Goal: Task Accomplishment & Management: Manage account settings

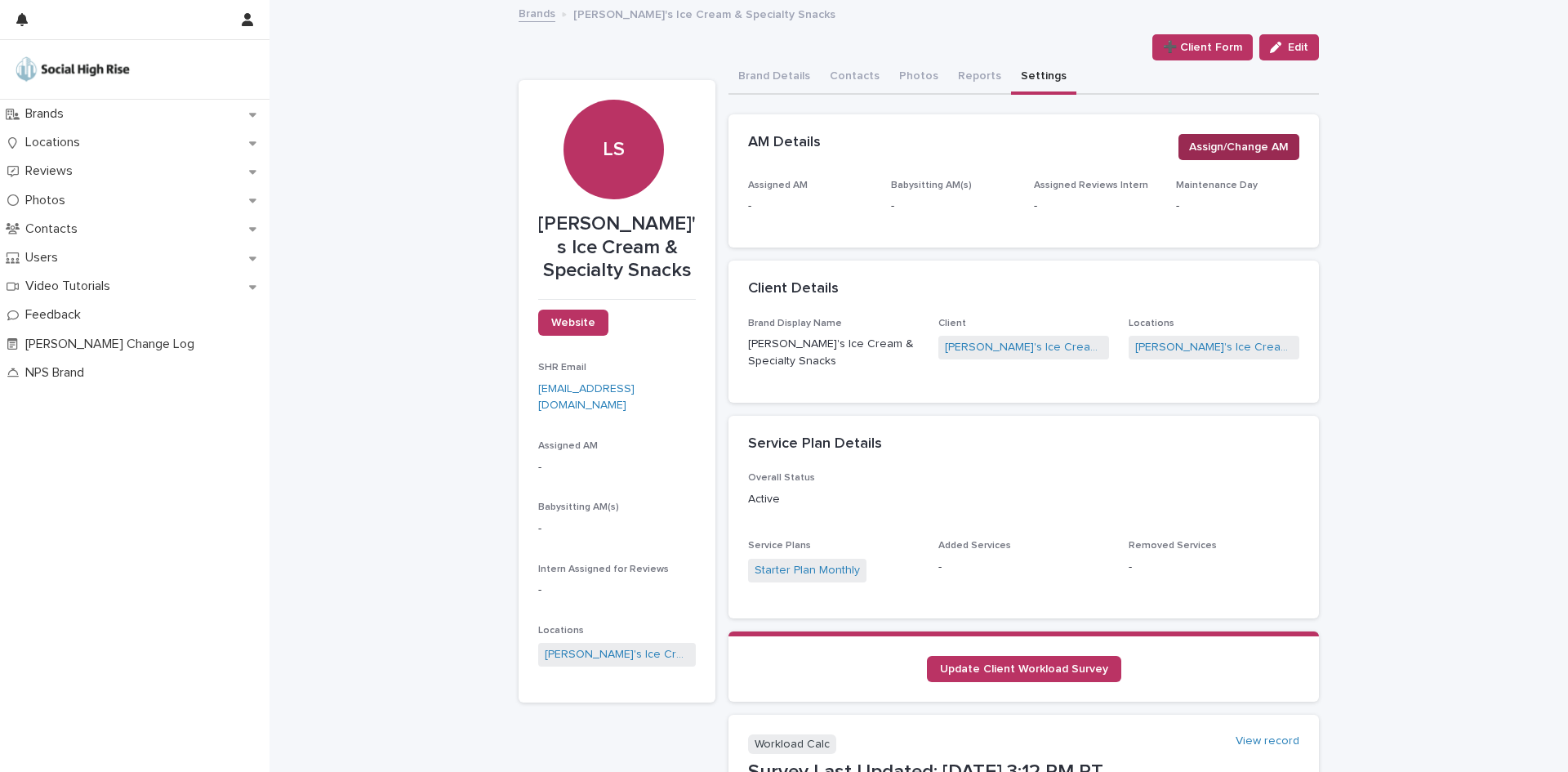
click at [1265, 148] on span "Assign/Change AM" at bounding box center [1239, 147] width 100 height 16
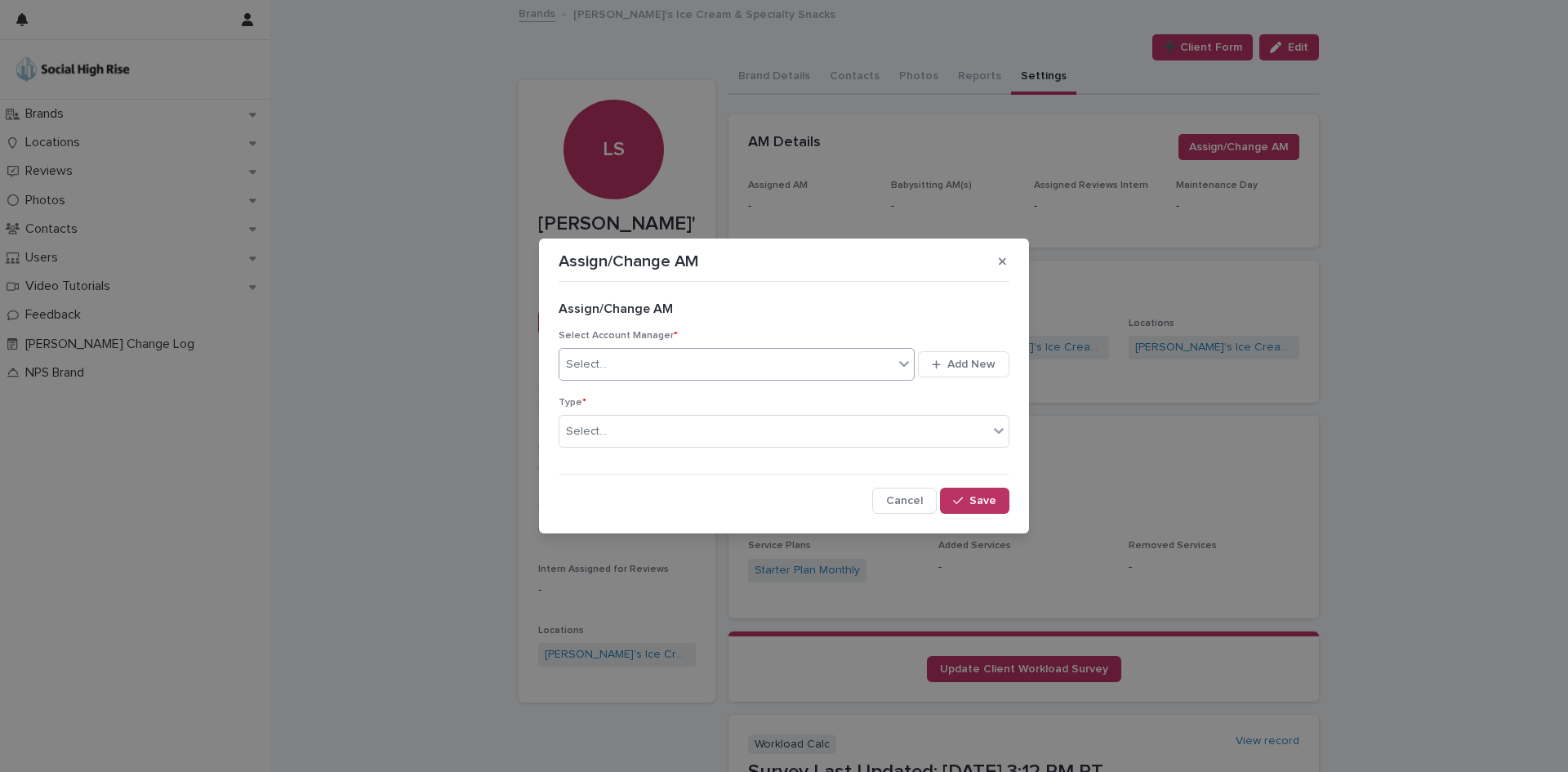
click at [826, 351] on div "Select..." at bounding box center [726, 365] width 334 height 27
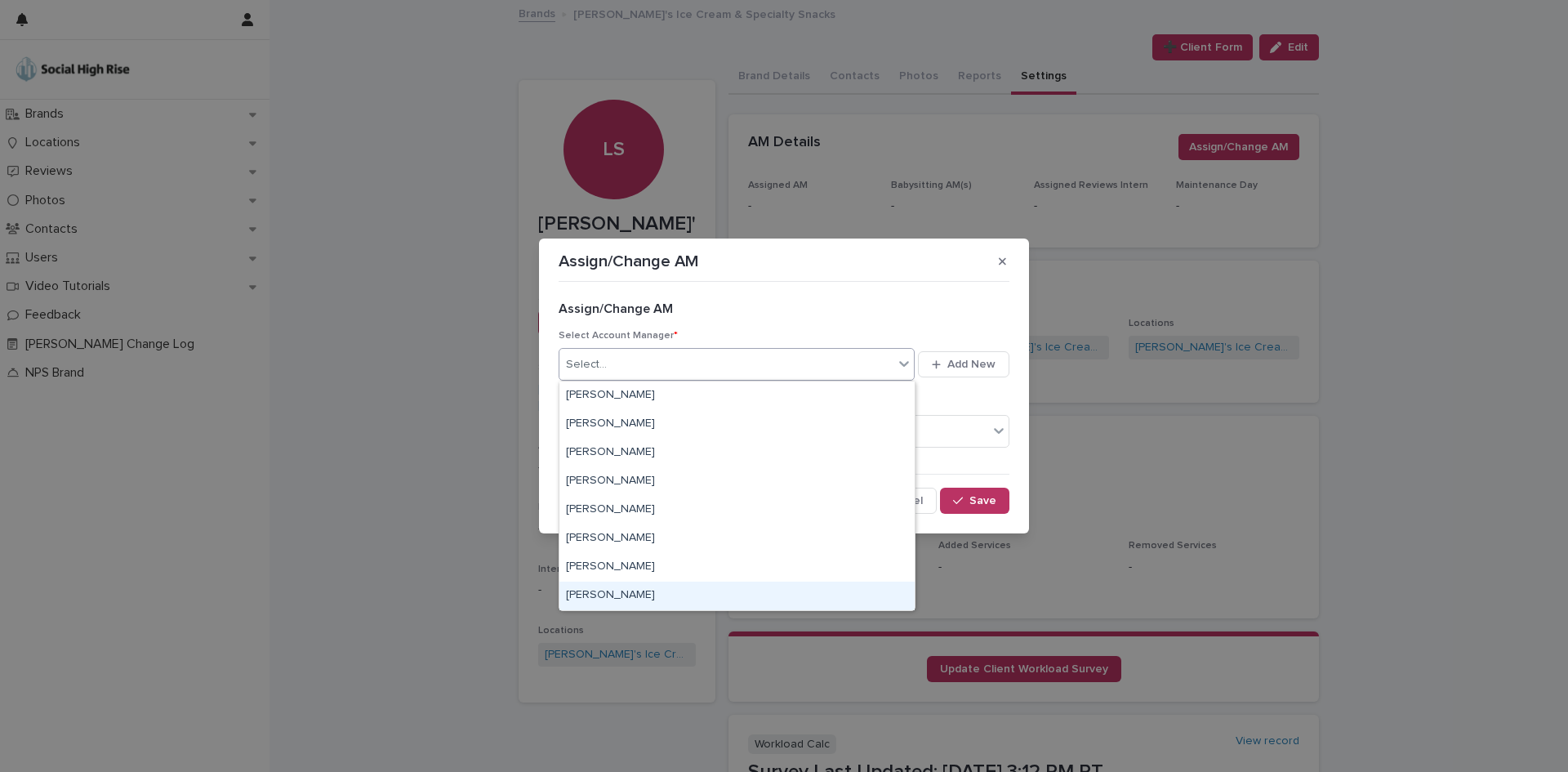
click at [624, 592] on div "[PERSON_NAME]" at bounding box center [737, 595] width 356 height 29
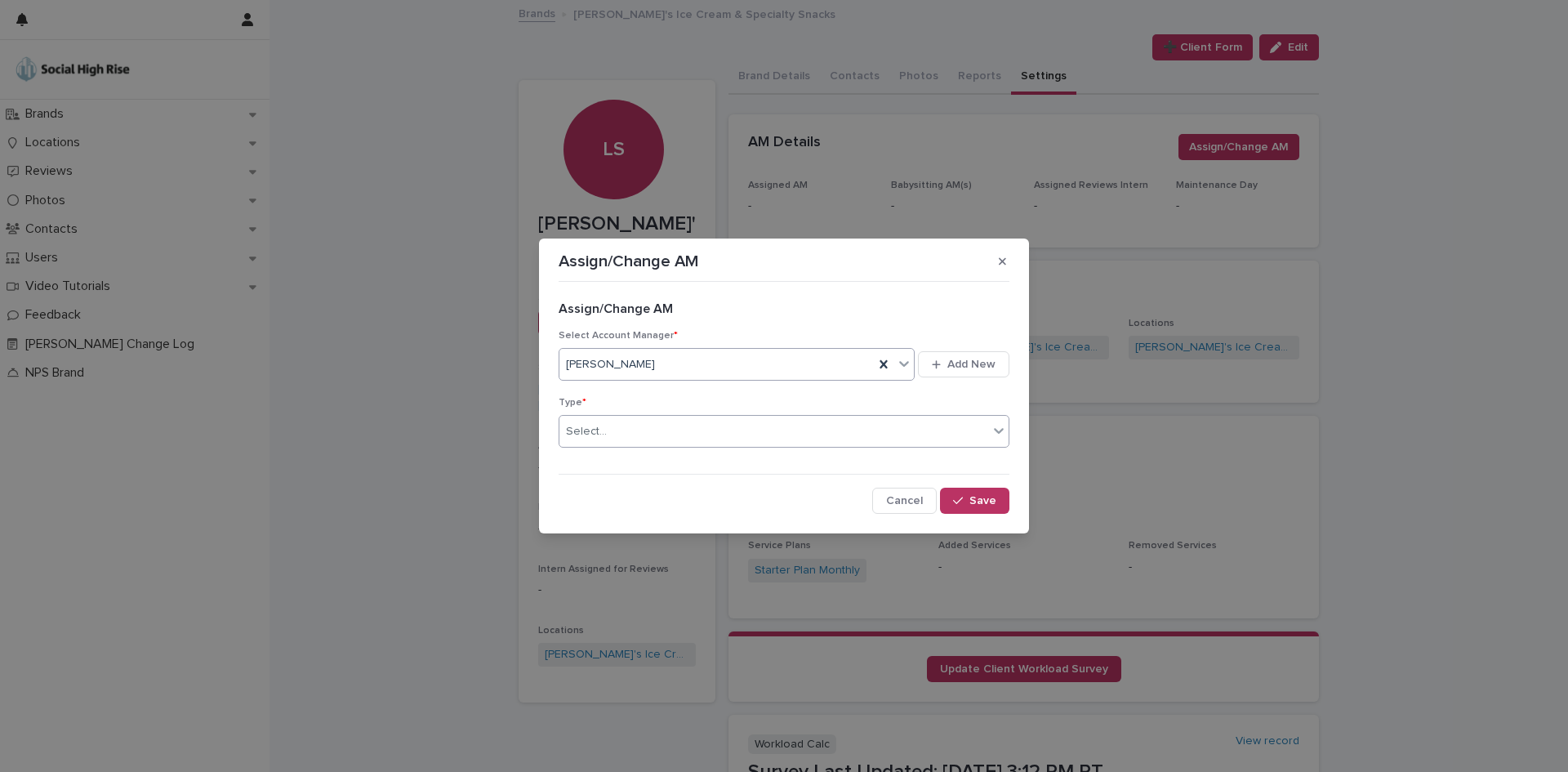
click at [667, 439] on div "Select..." at bounding box center [774, 431] width 429 height 27
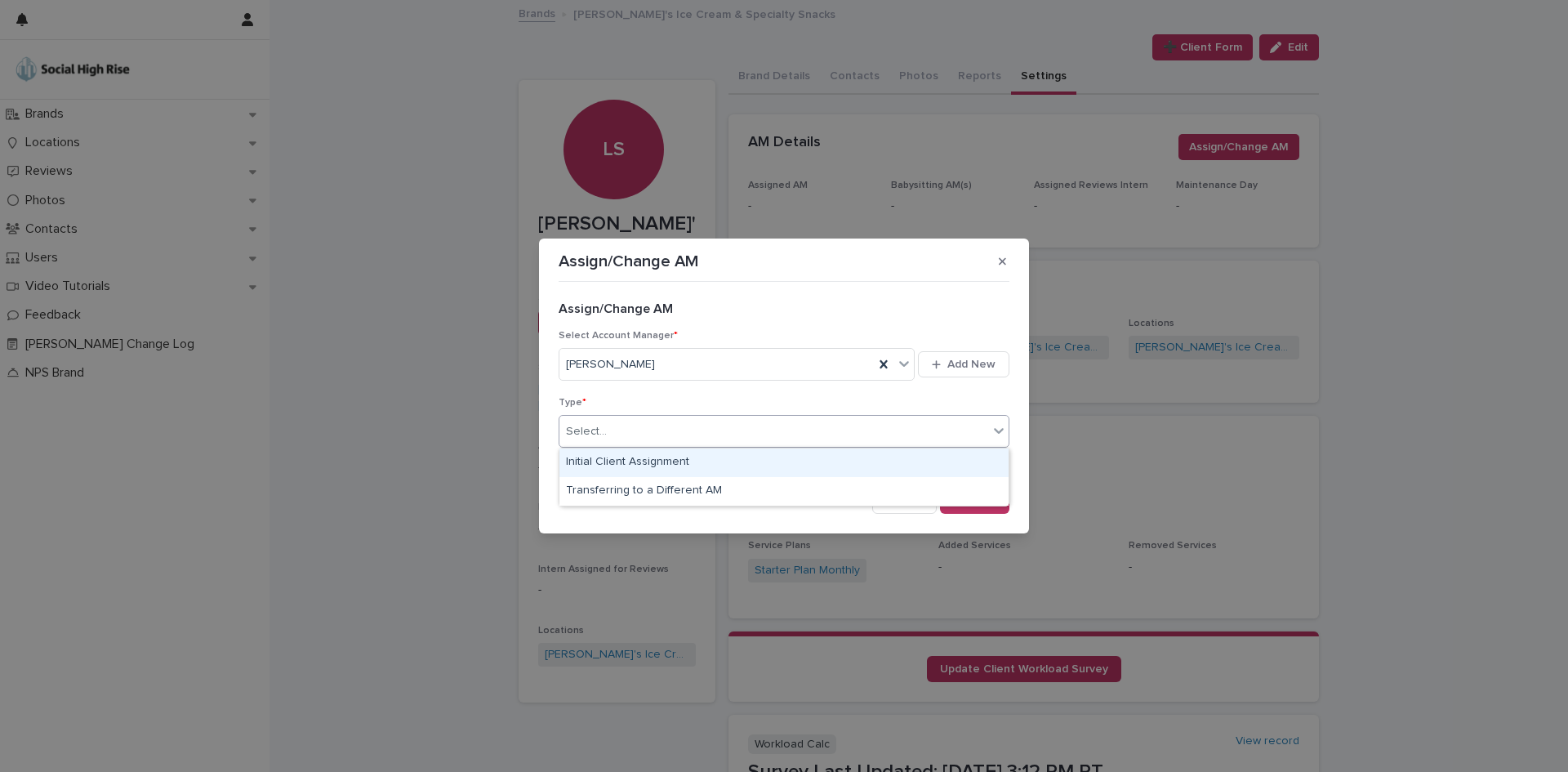
click at [659, 460] on div "Initial Client Assignment" at bounding box center [784, 463] width 450 height 29
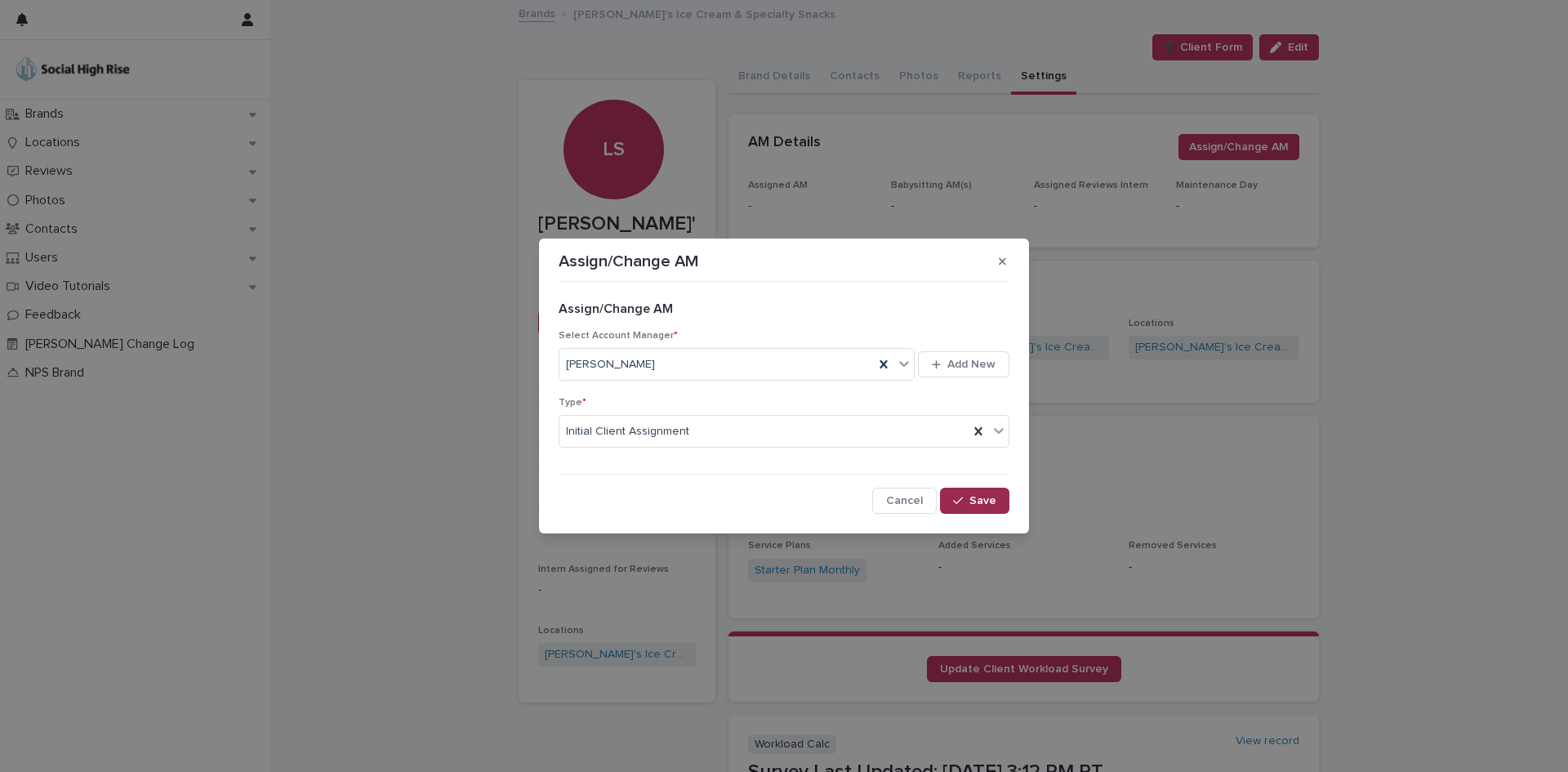
click at [966, 506] on div "button" at bounding box center [961, 501] width 16 height 12
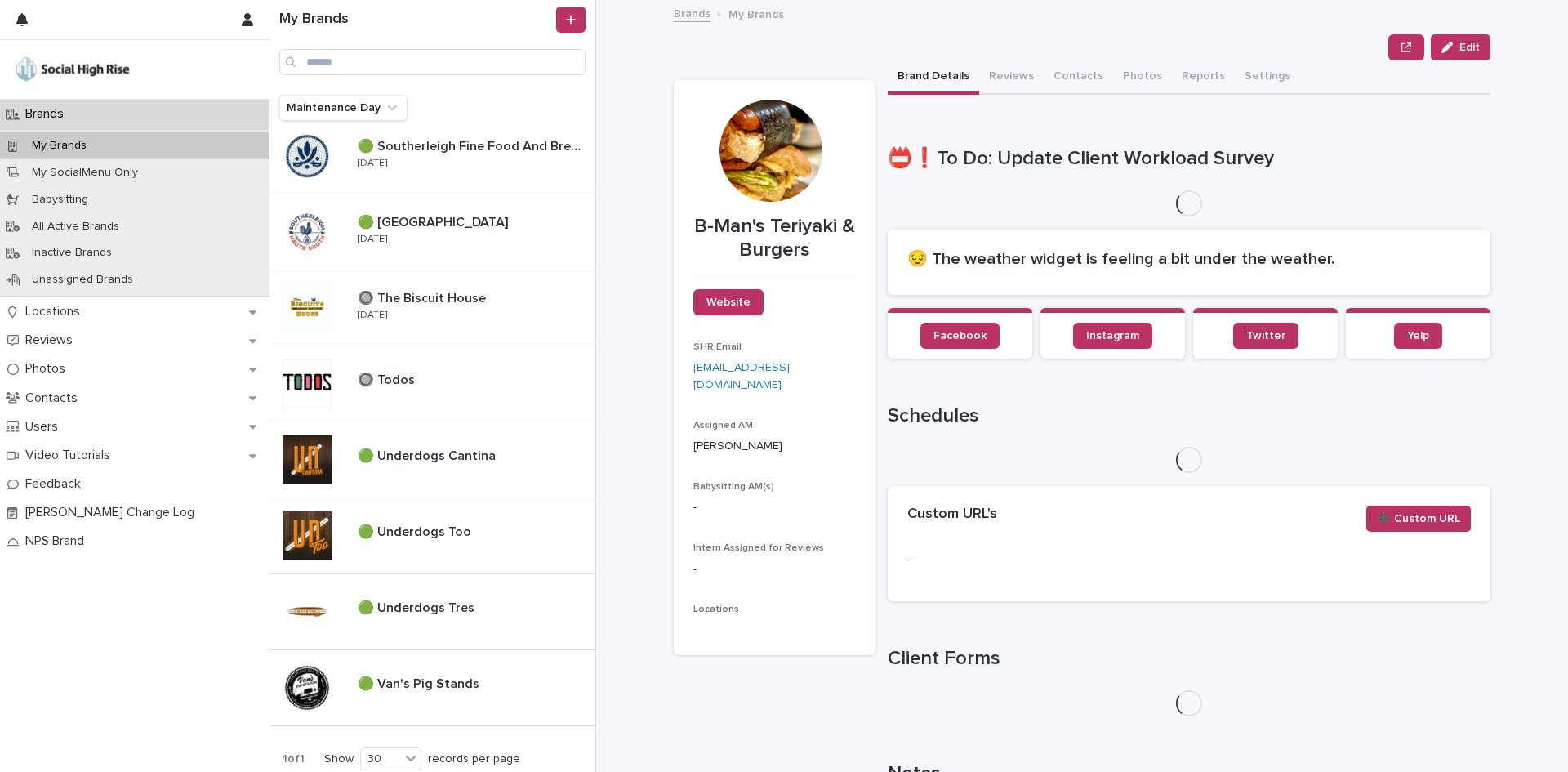
scroll to position [1355, 0]
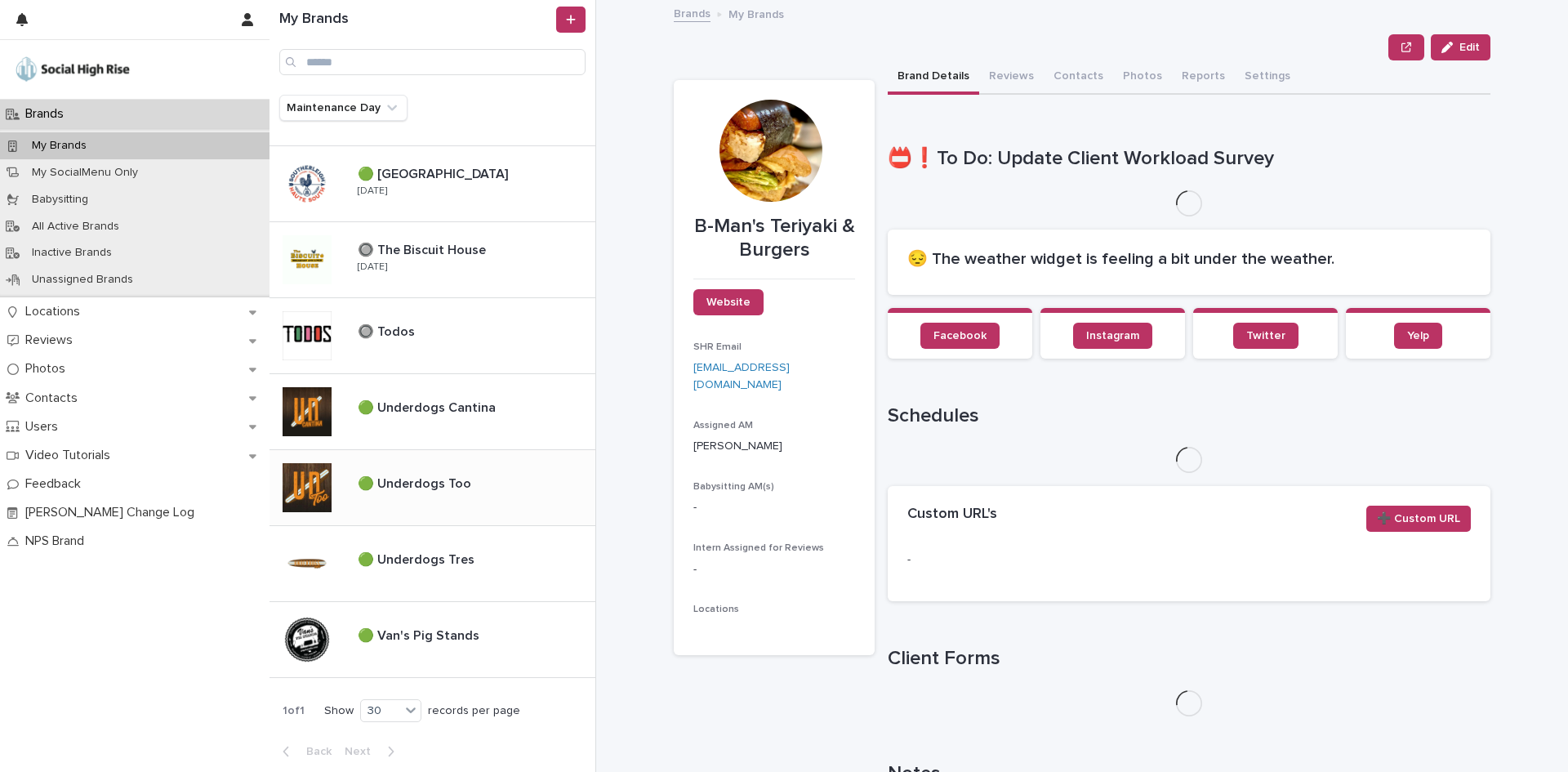
click at [488, 508] on div "🟢 Underdogs Too 🟢 Underdogs Too" at bounding box center [432, 488] width 326 height 76
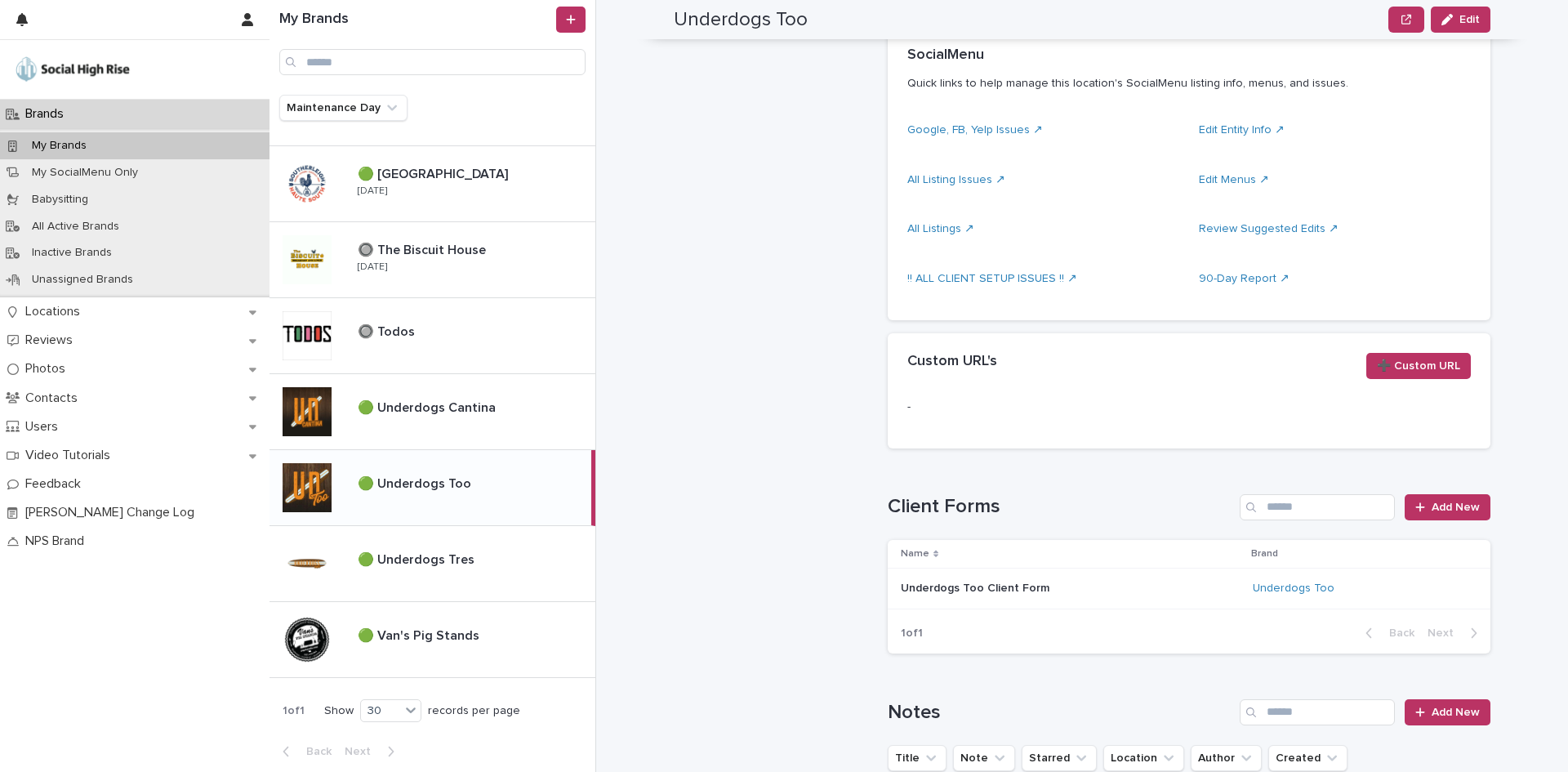
scroll to position [817, 0]
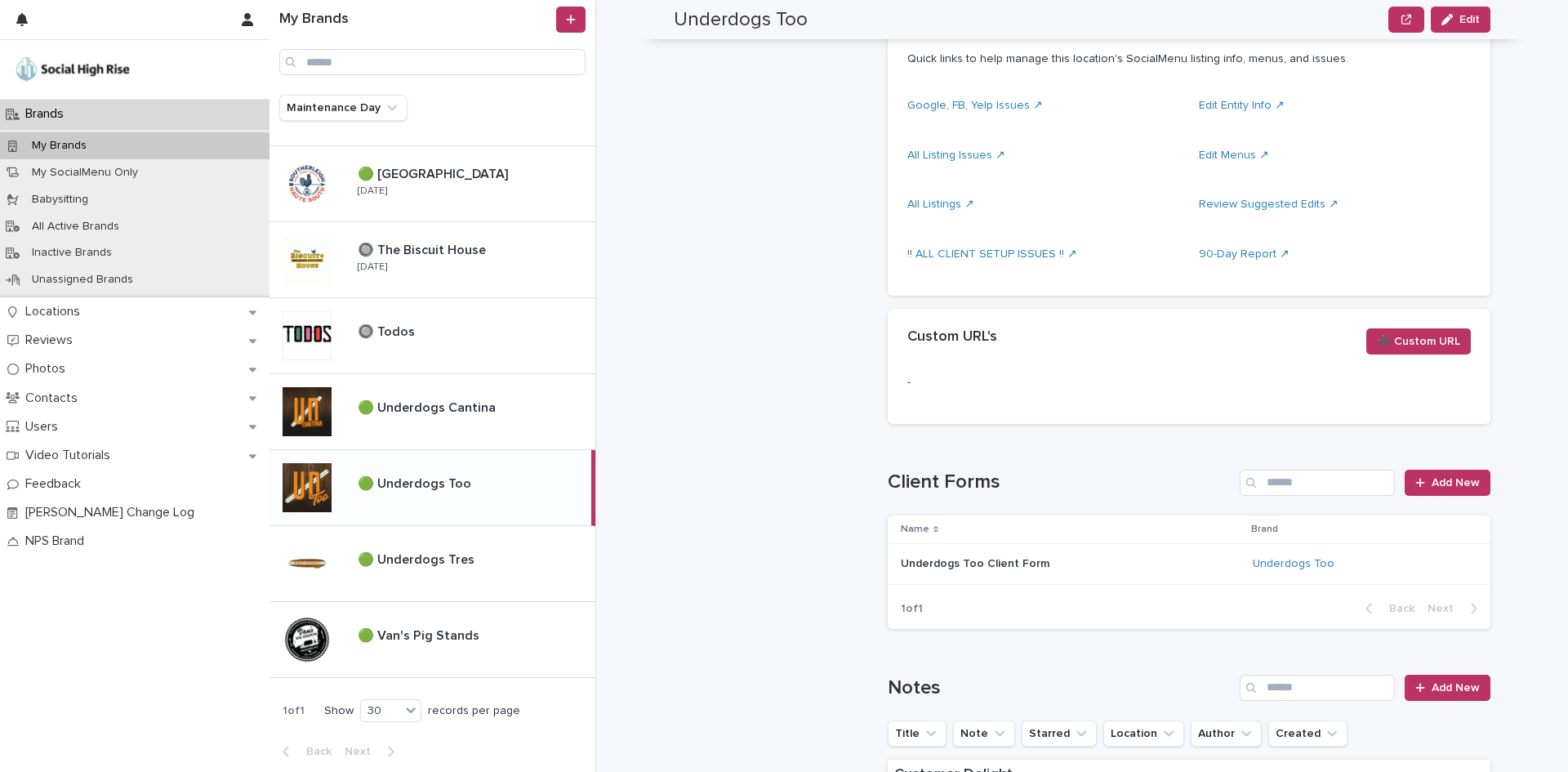
click at [1150, 572] on div "Underdogs Too Client Form Underdogs Too Client Form" at bounding box center [1070, 563] width 339 height 27
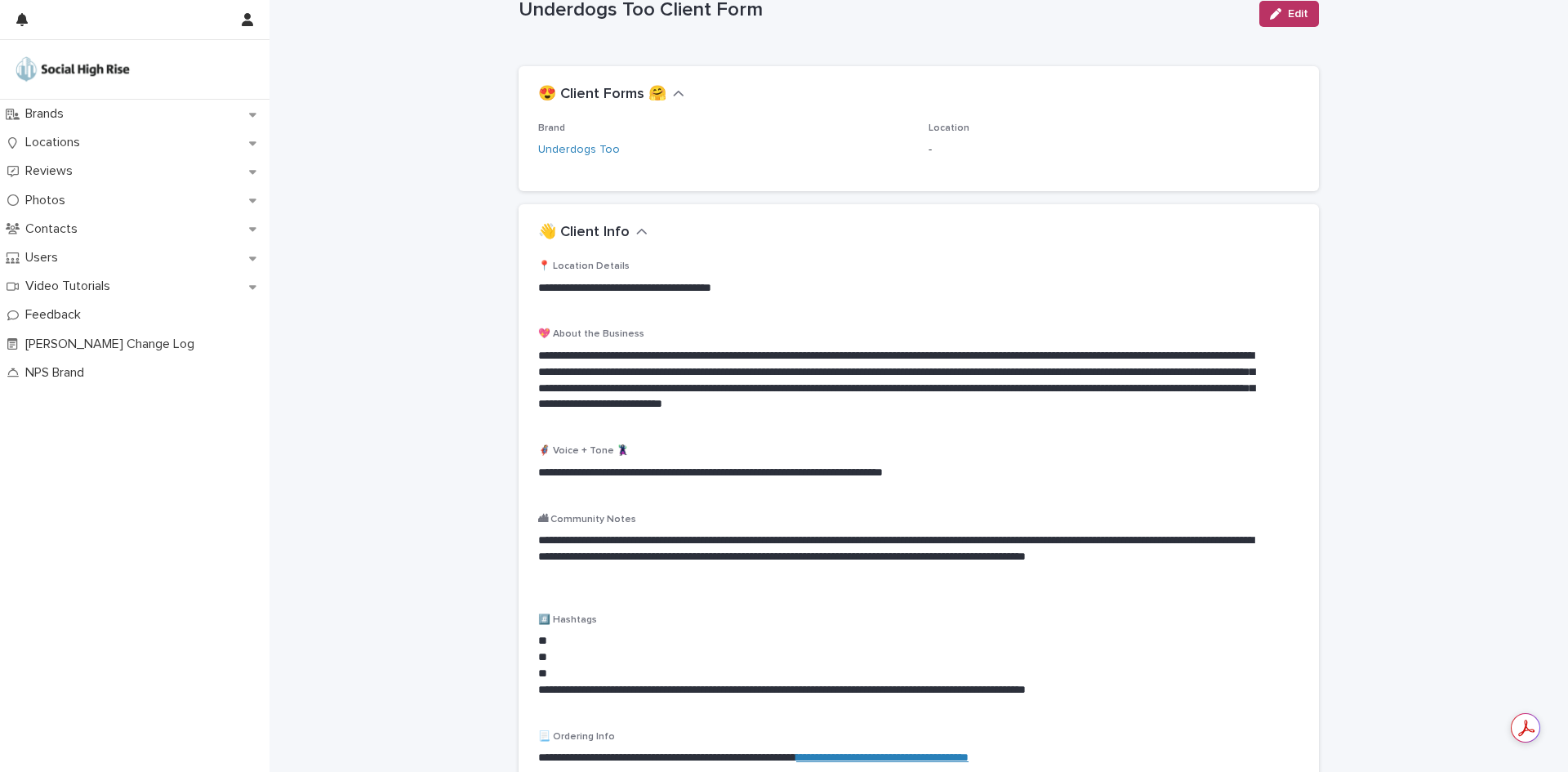
scroll to position [82, 0]
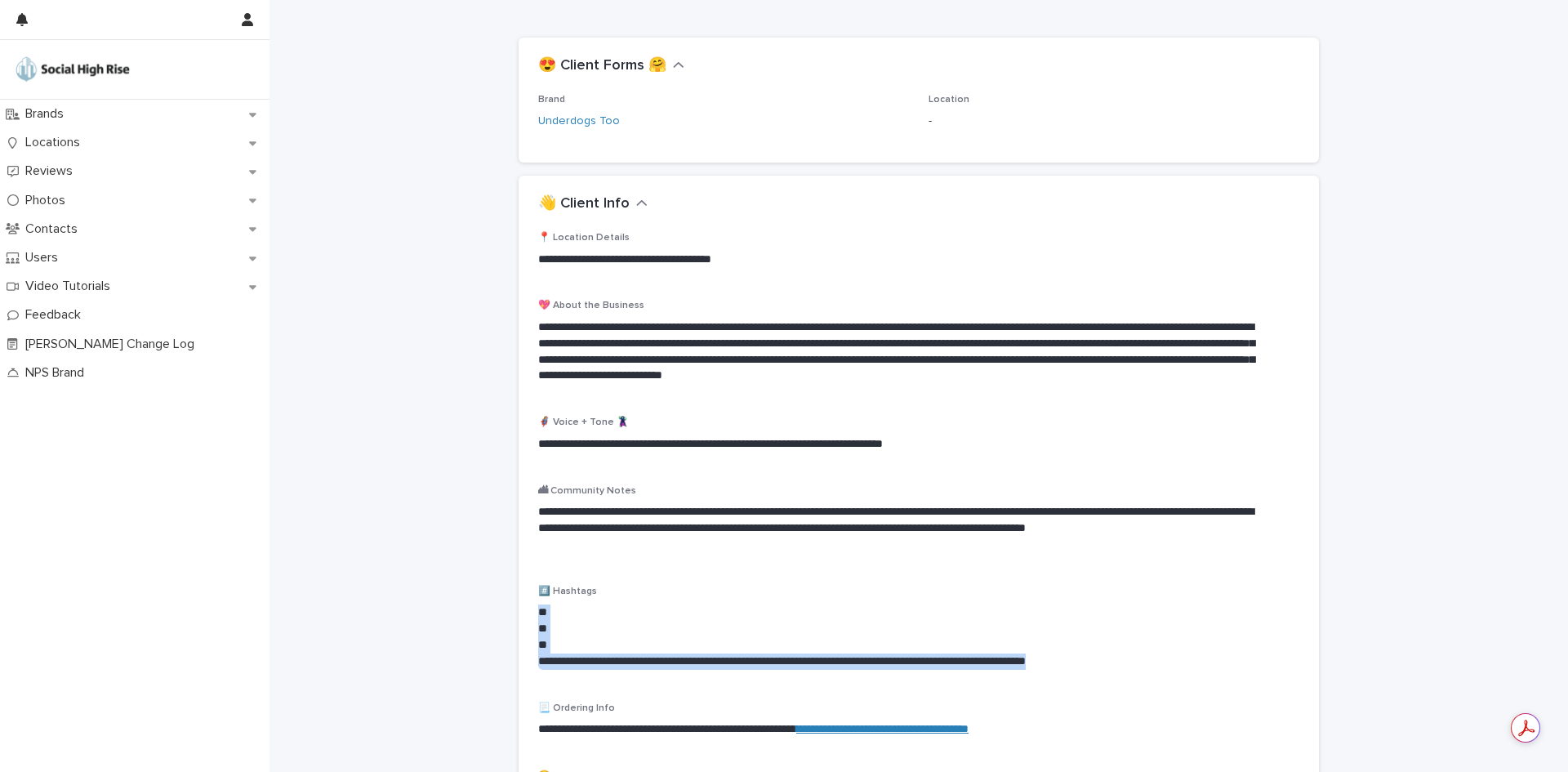
drag, startPoint x: 1202, startPoint y: 662, endPoint x: 479, endPoint y: 601, distance: 725.6
copy div "**********"
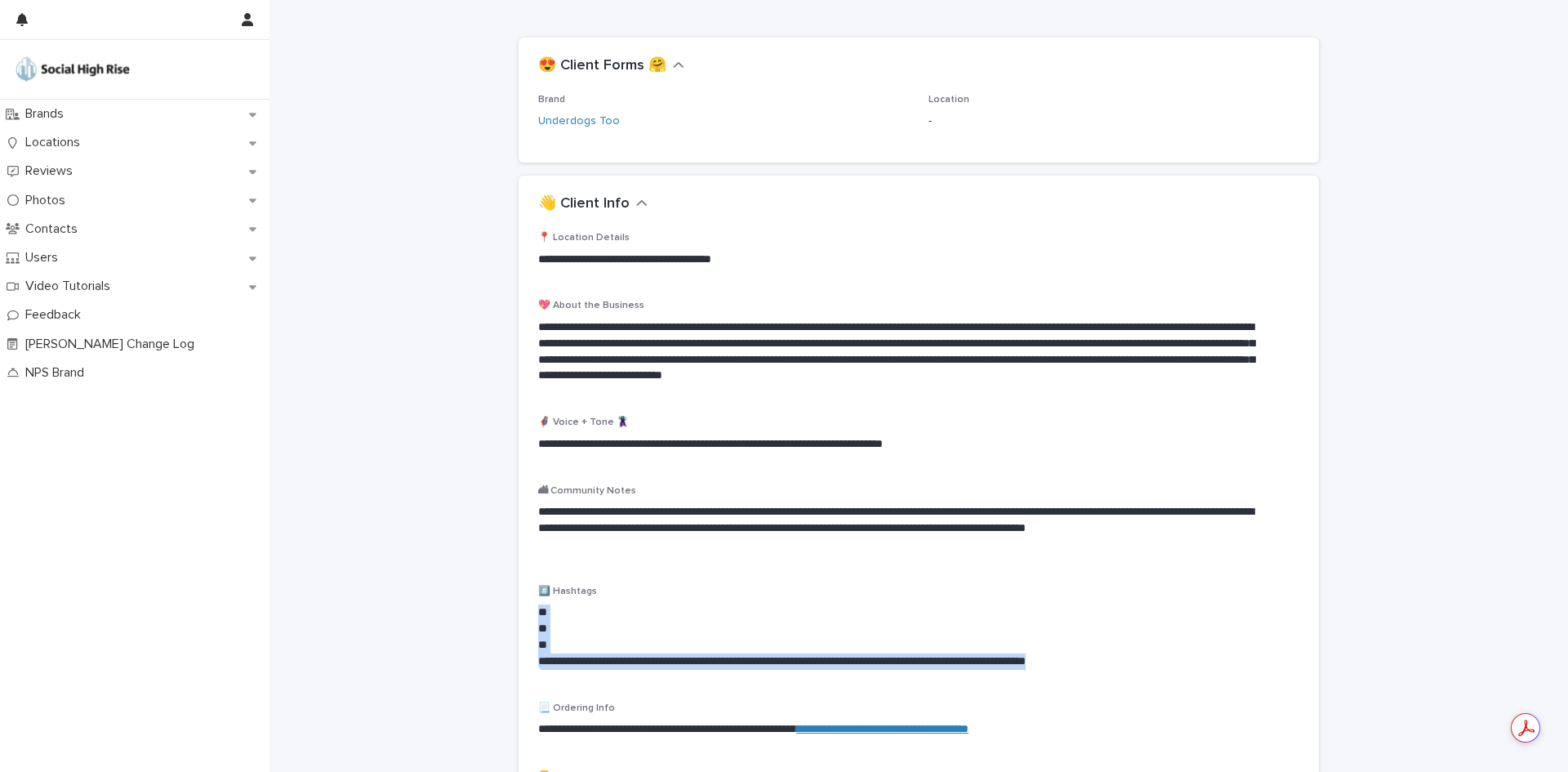
copy div "**********"
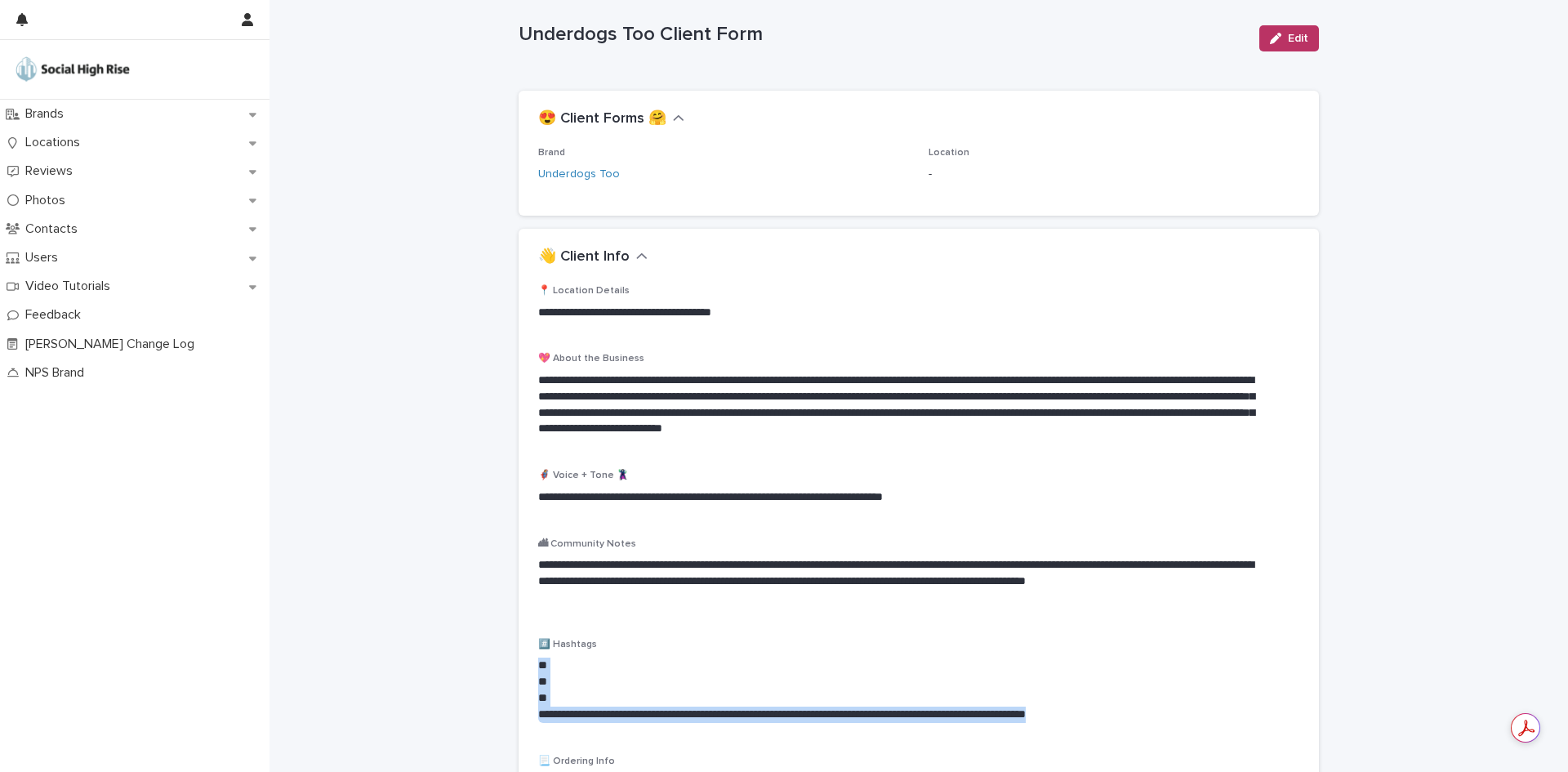
scroll to position [0, 0]
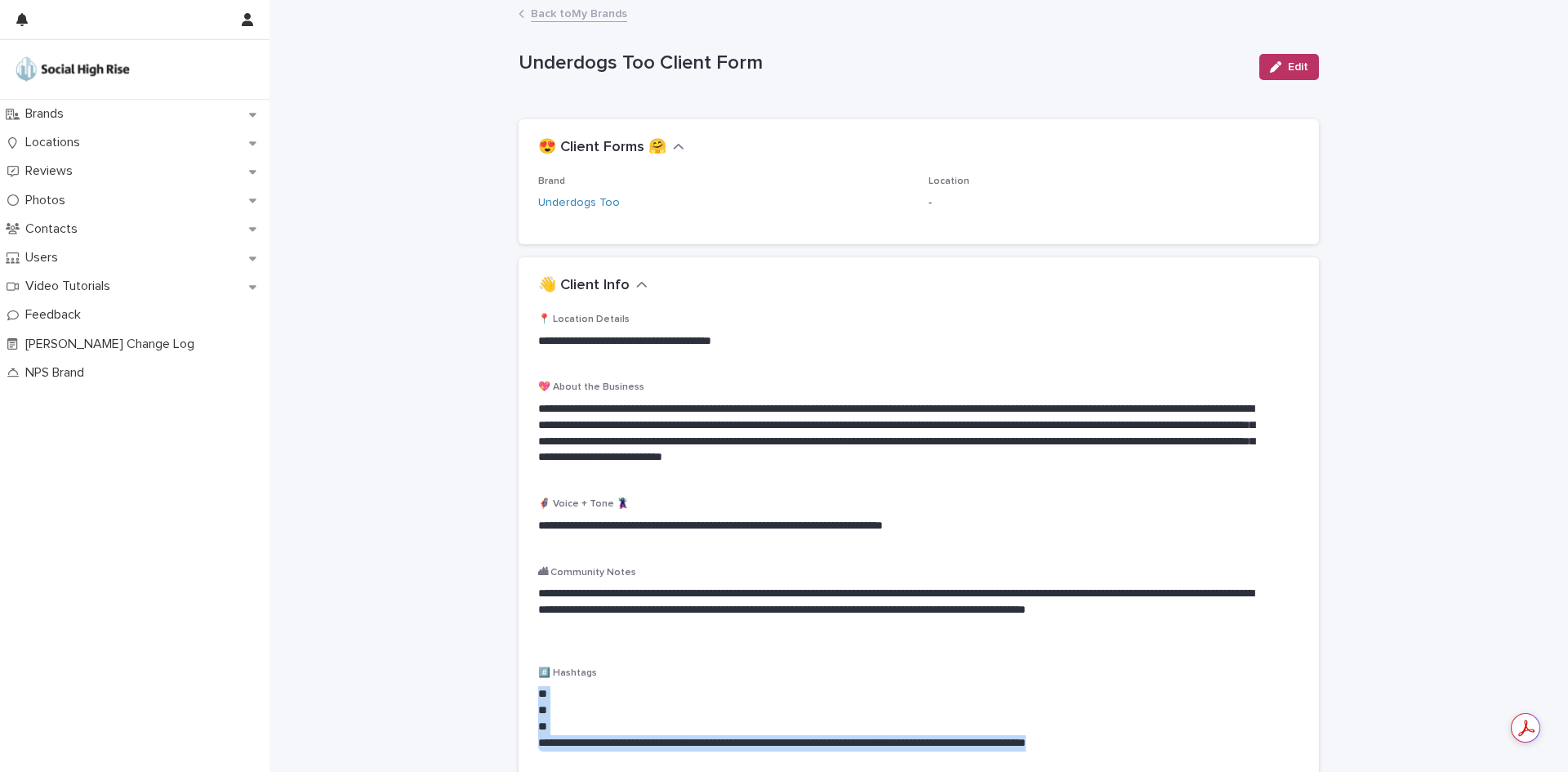
click at [566, 18] on link "Back to My Brands" at bounding box center [579, 12] width 97 height 19
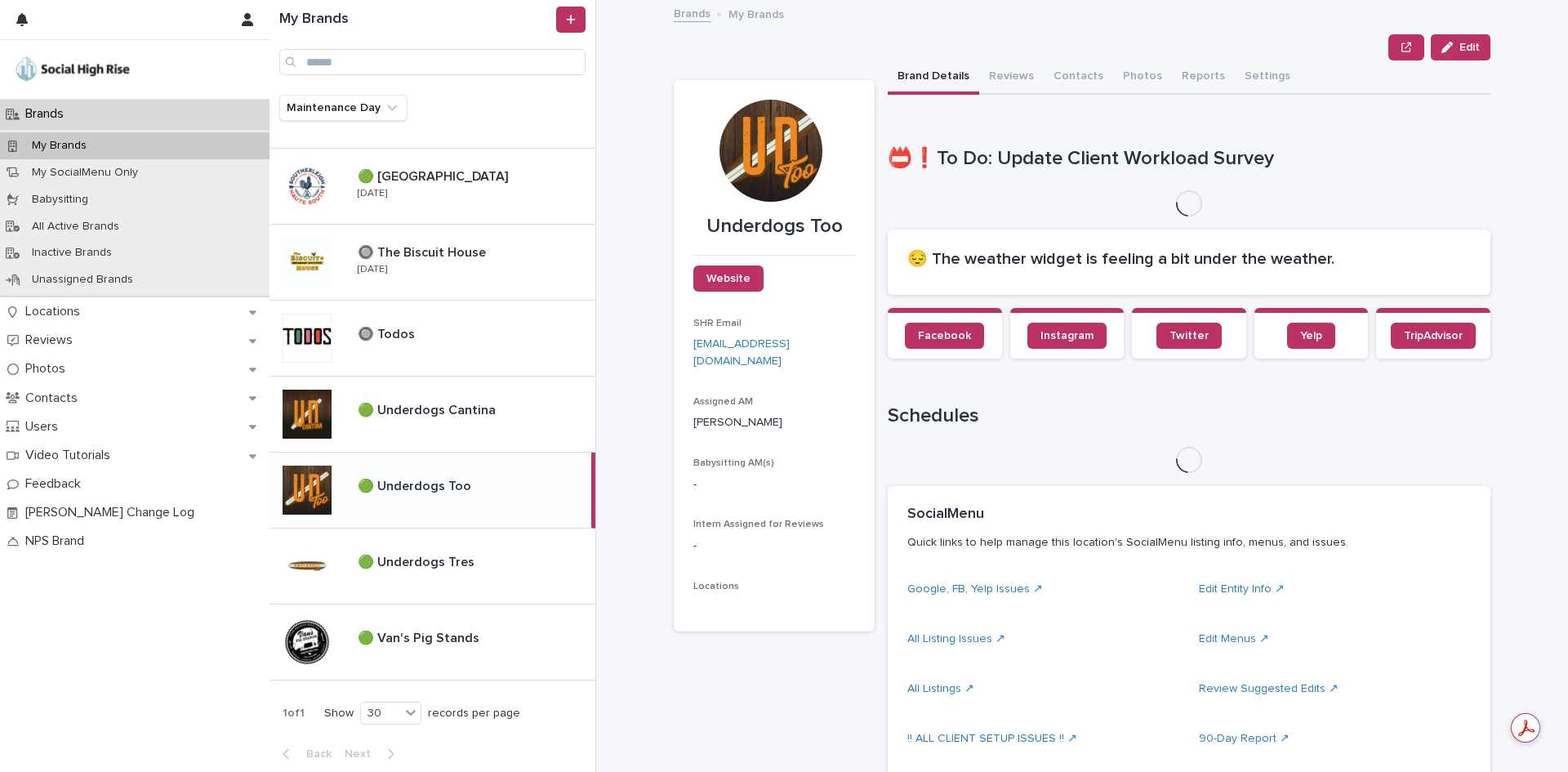
scroll to position [1355, 0]
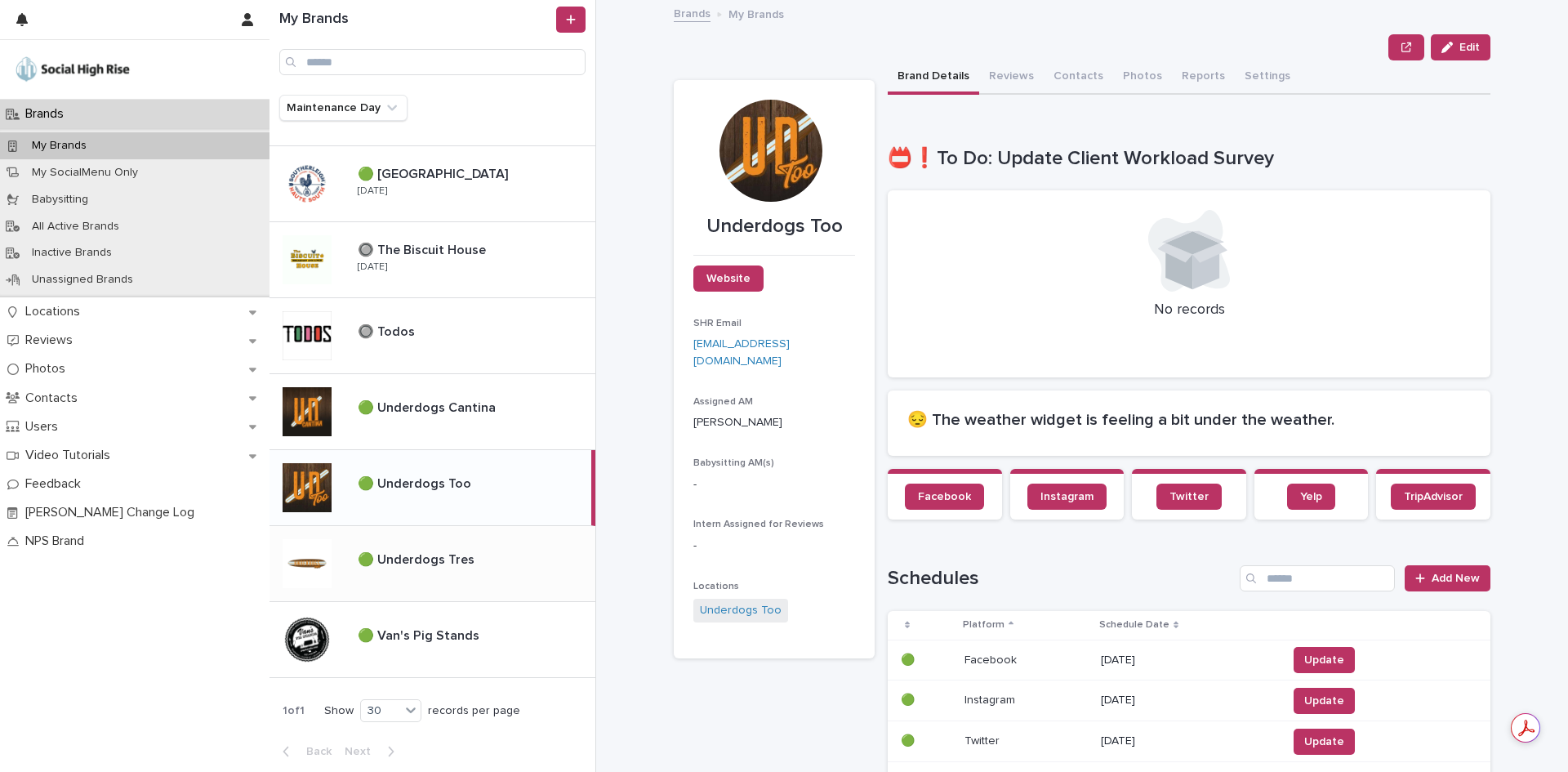
click at [483, 557] on p at bounding box center [473, 559] width 231 height 16
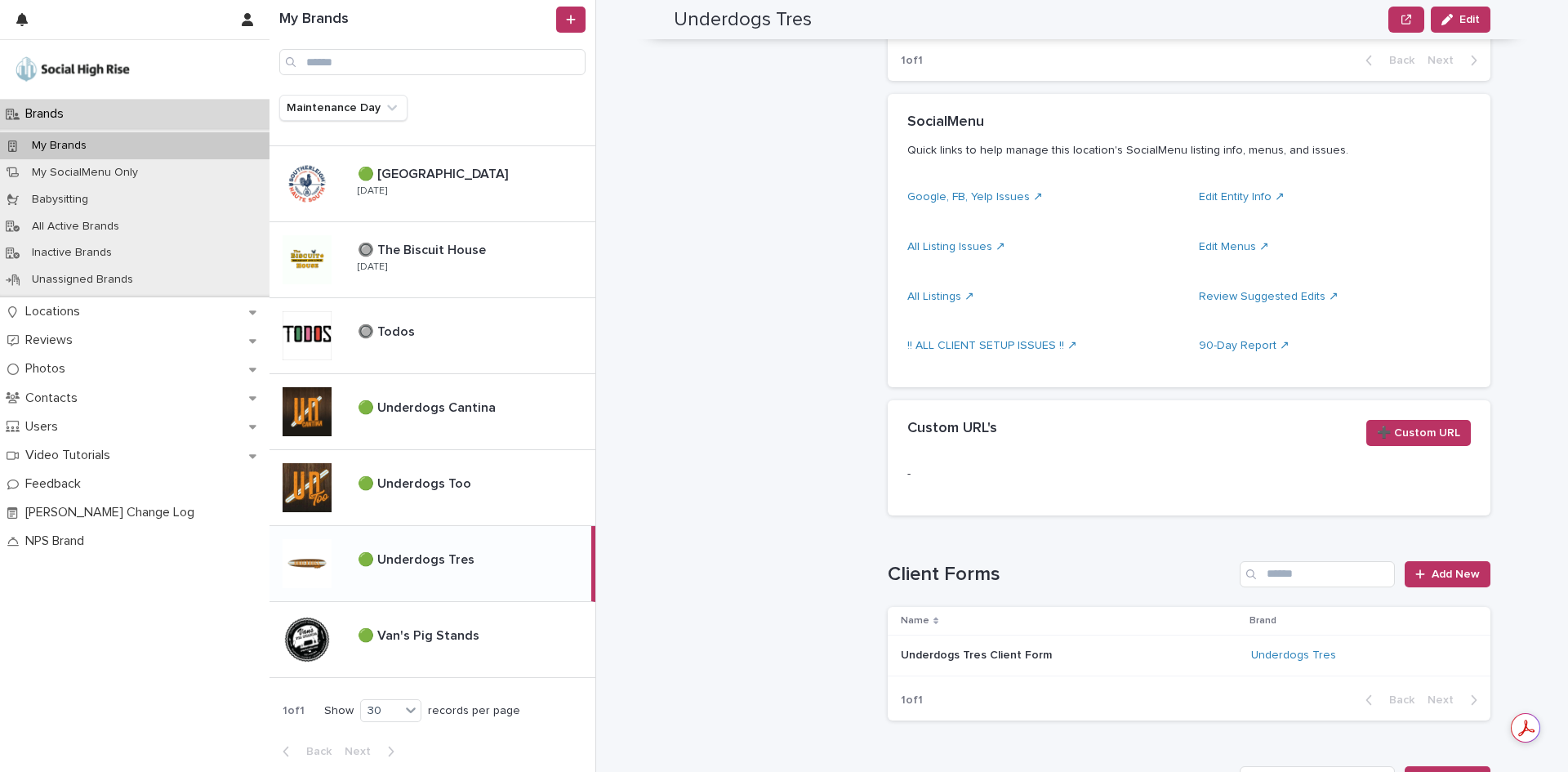
scroll to position [898, 0]
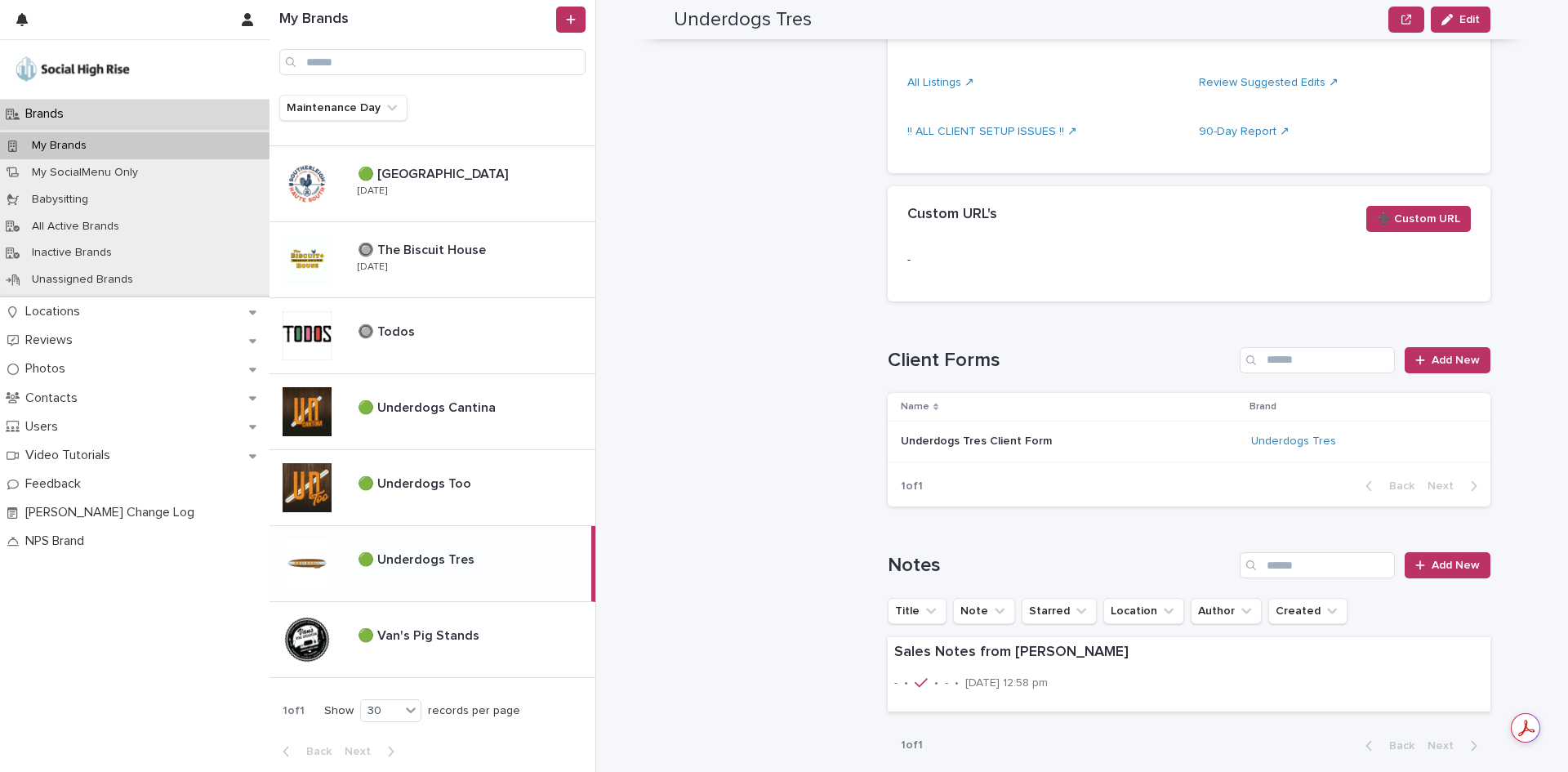
click at [1164, 446] on p at bounding box center [1069, 441] width 337 height 14
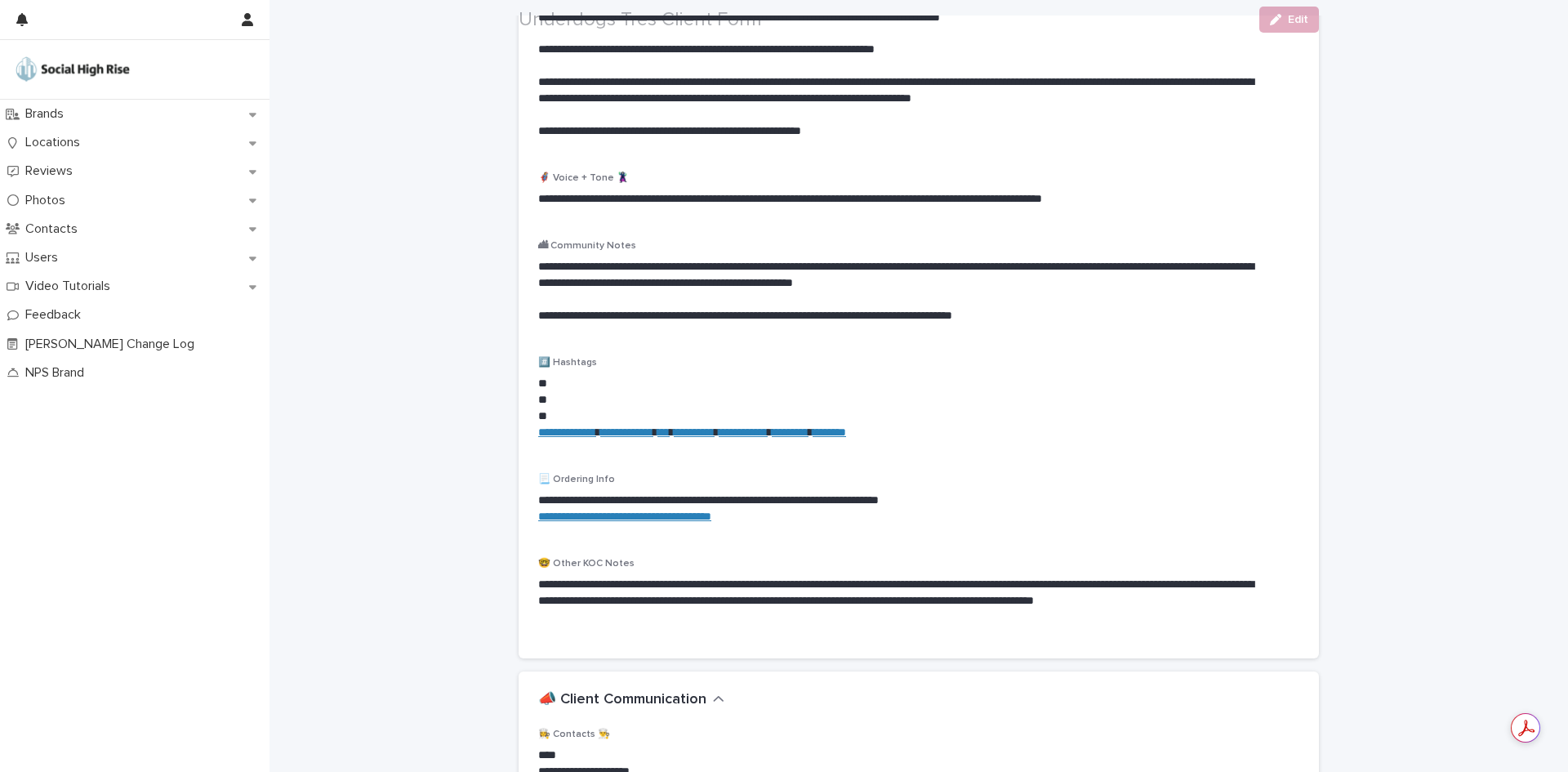
scroll to position [408, 0]
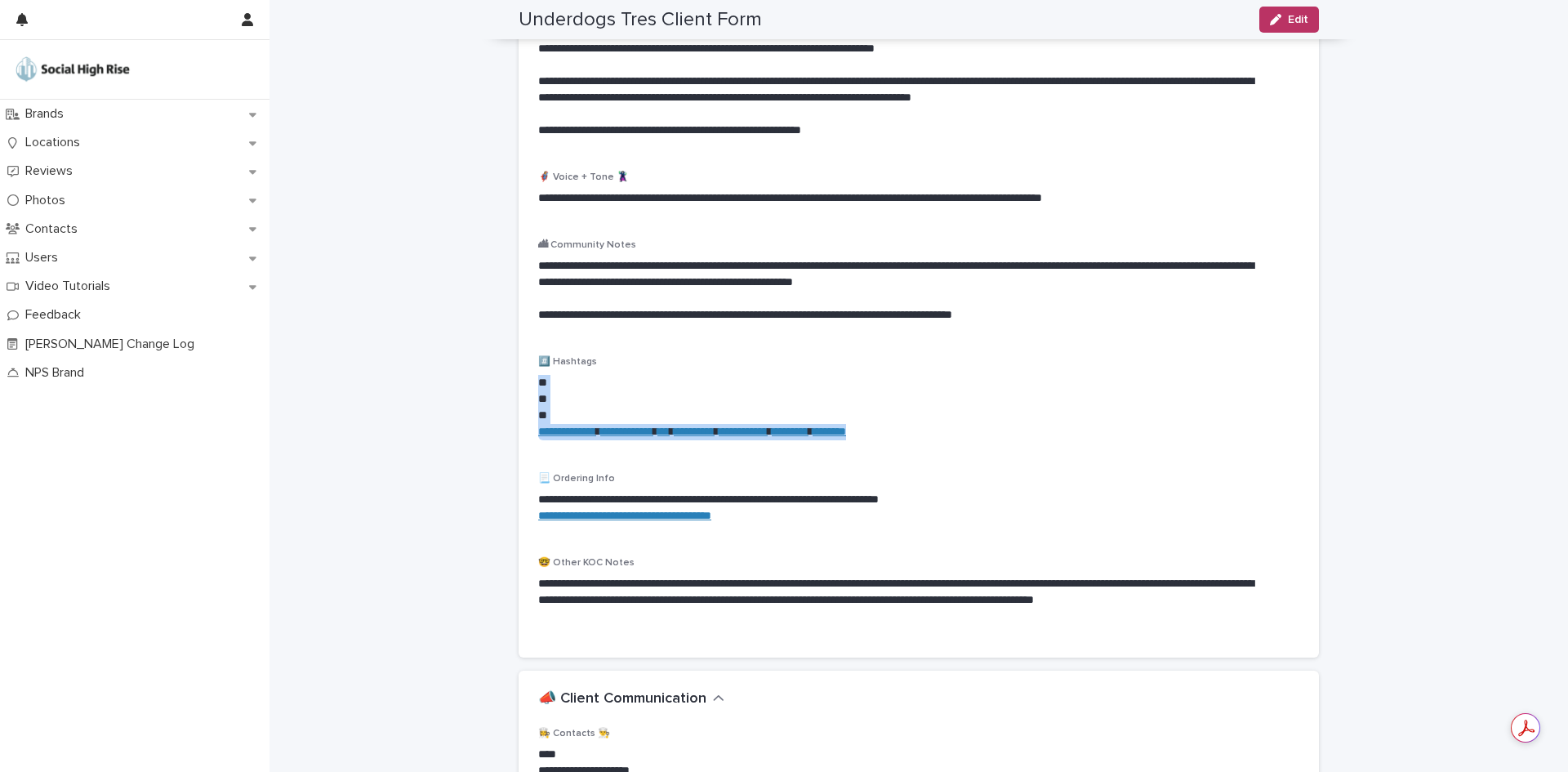
drag, startPoint x: 969, startPoint y: 435, endPoint x: 481, endPoint y: 388, distance: 490.3
copy div "**********"
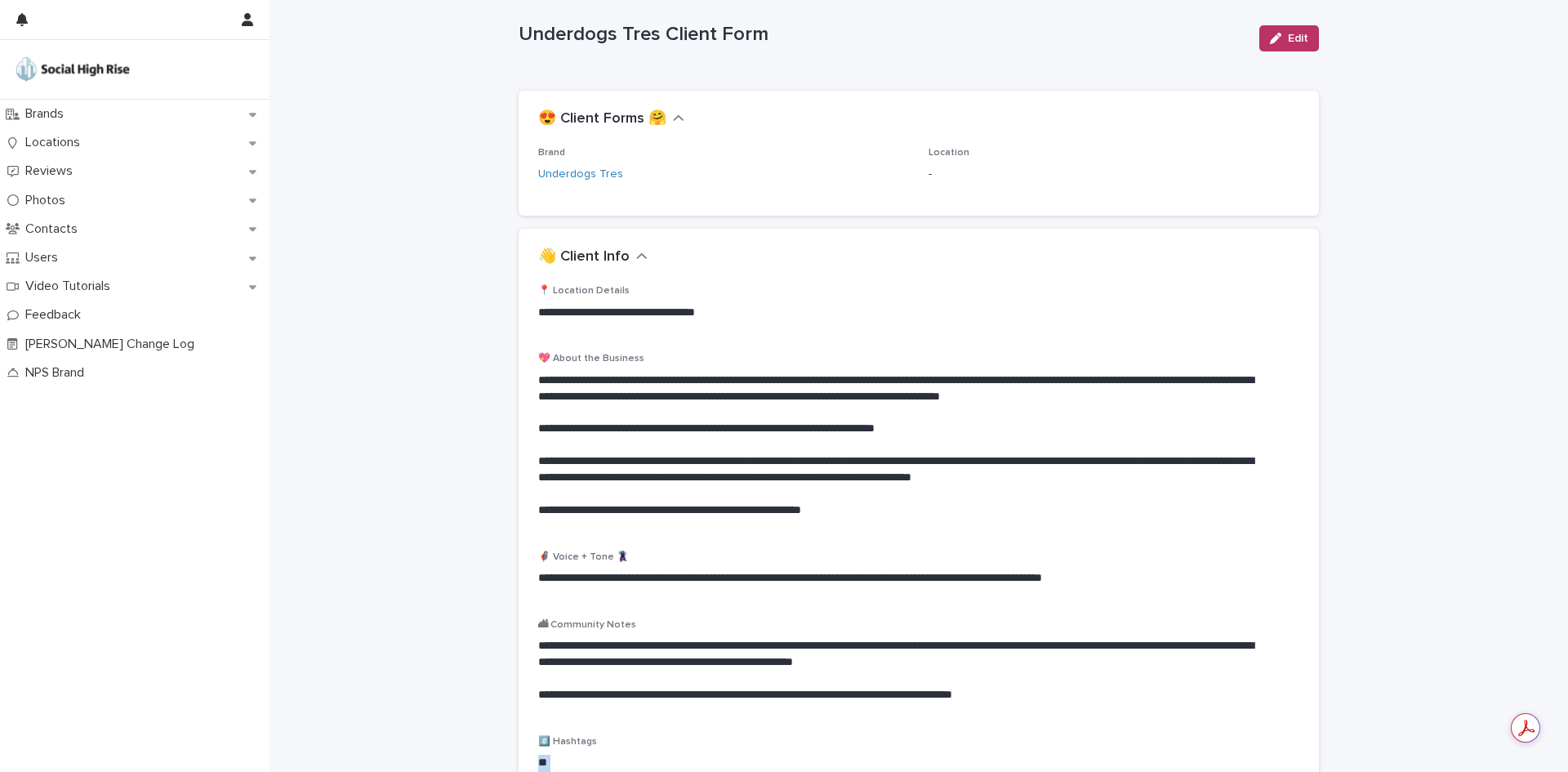
scroll to position [0, 0]
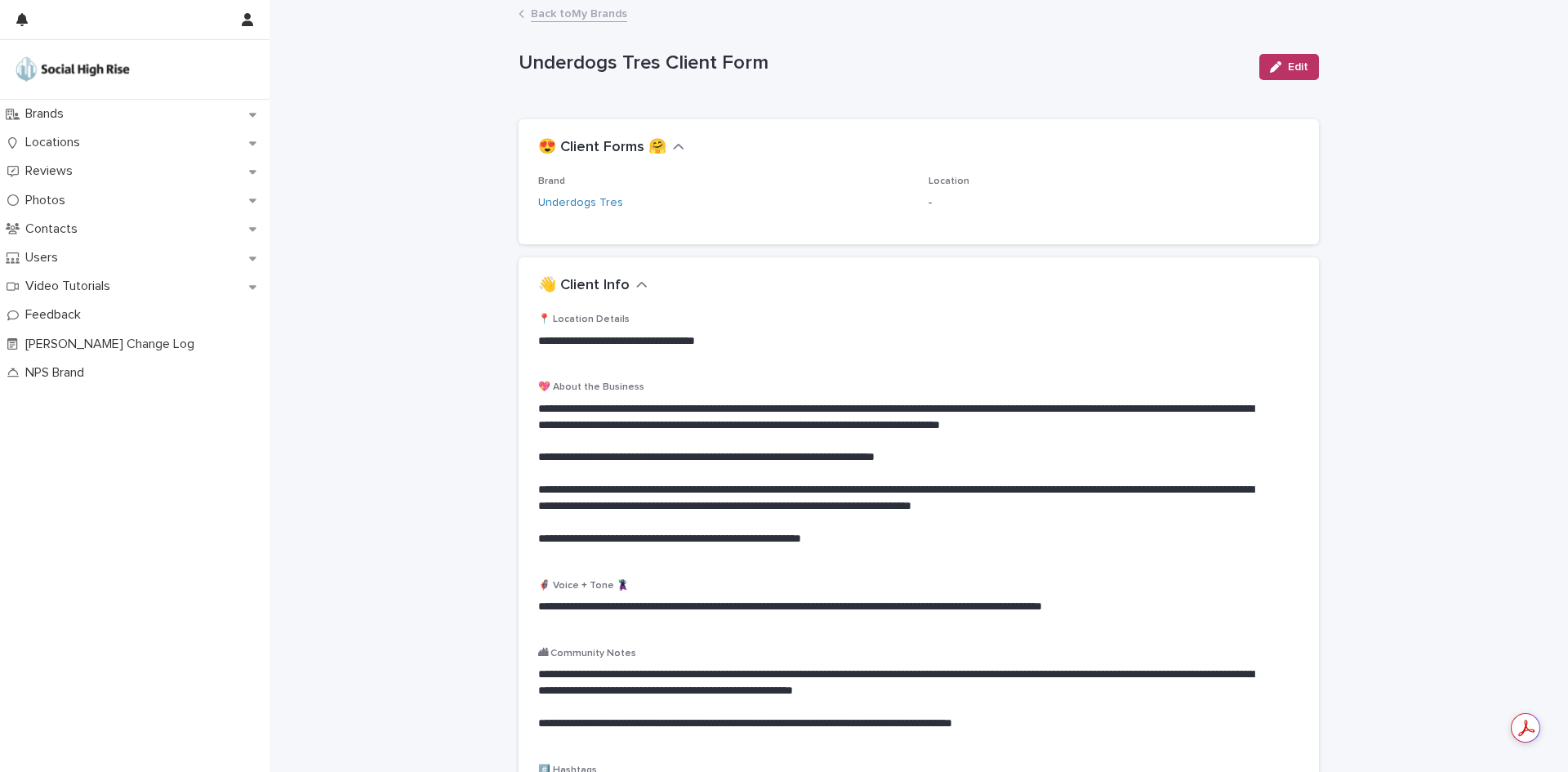
click at [531, 18] on link "Back to My Brands" at bounding box center [579, 12] width 97 height 19
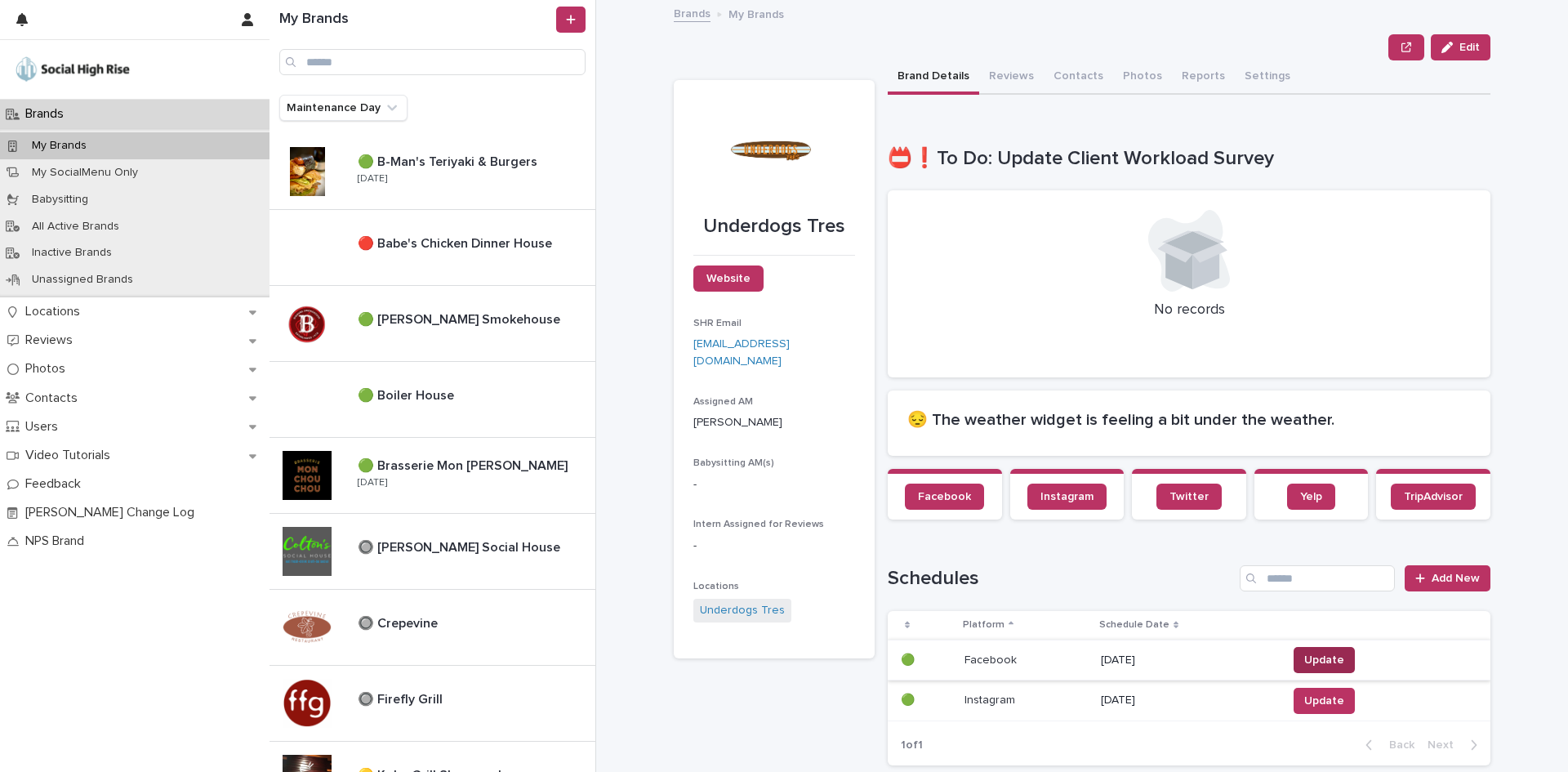
click at [1334, 653] on span "Update" at bounding box center [1324, 660] width 40 height 16
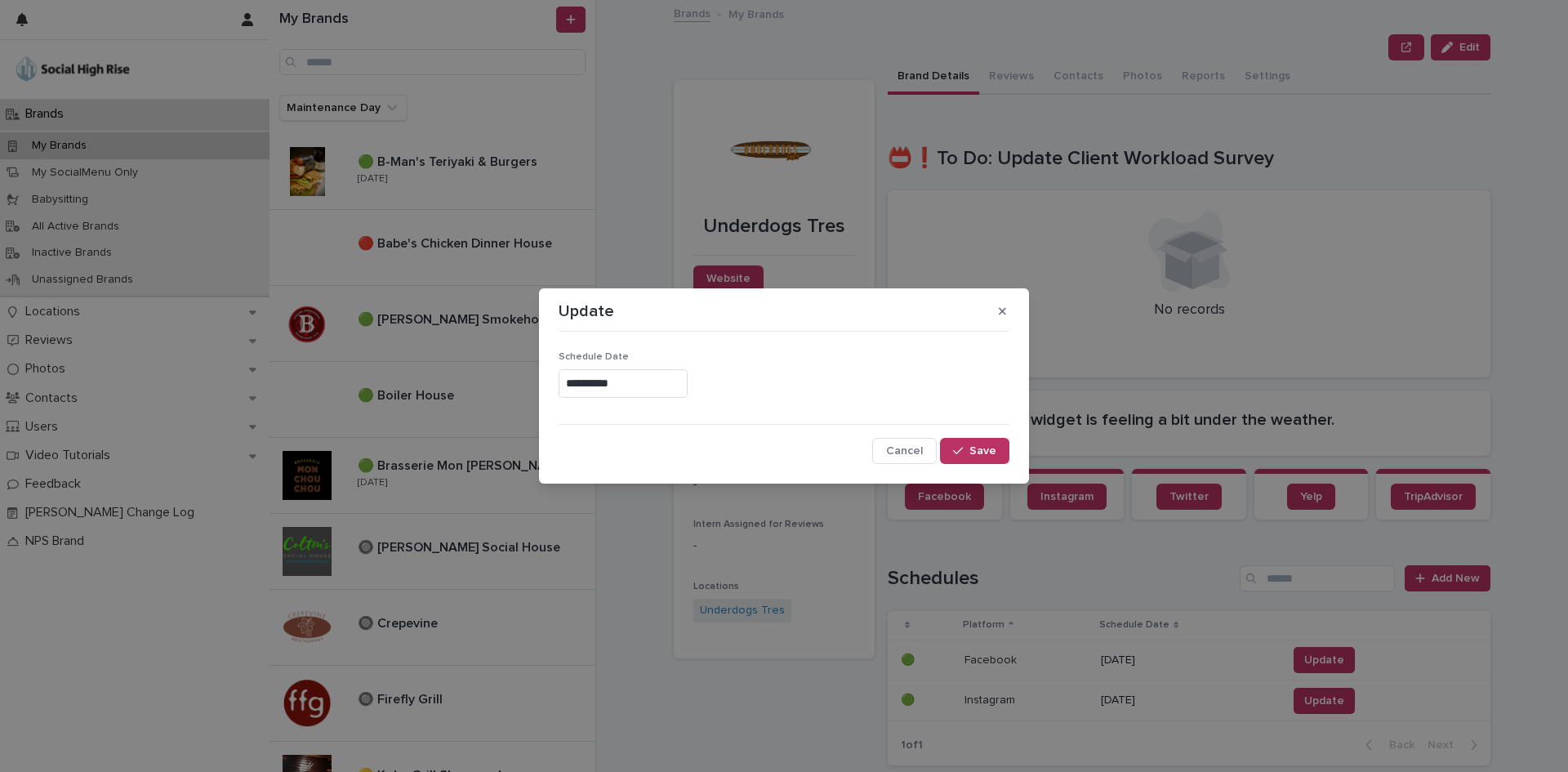
click at [599, 378] on input "**********" at bounding box center [623, 384] width 129 height 29
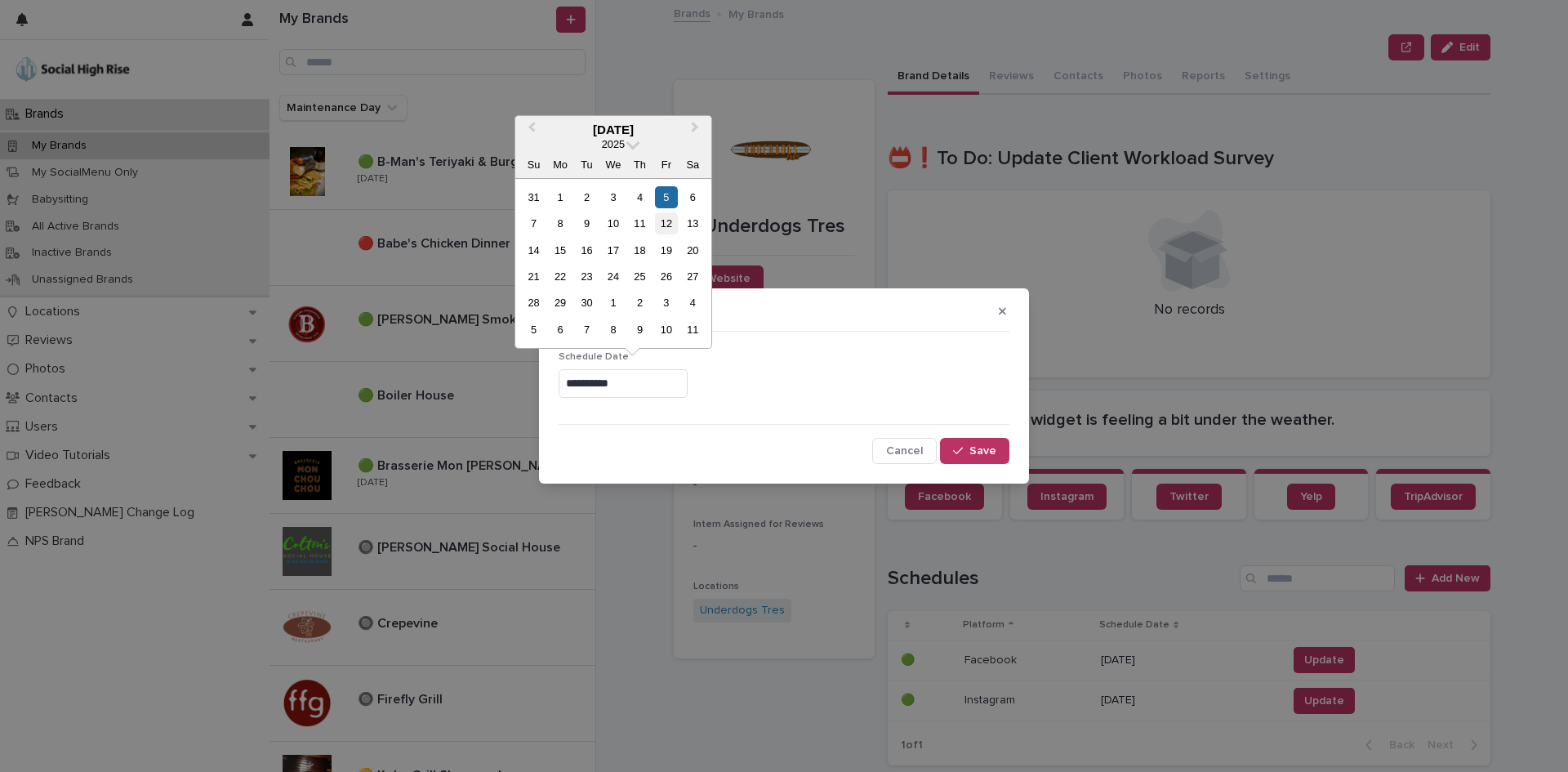
click at [666, 226] on div "12" at bounding box center [666, 223] width 22 height 22
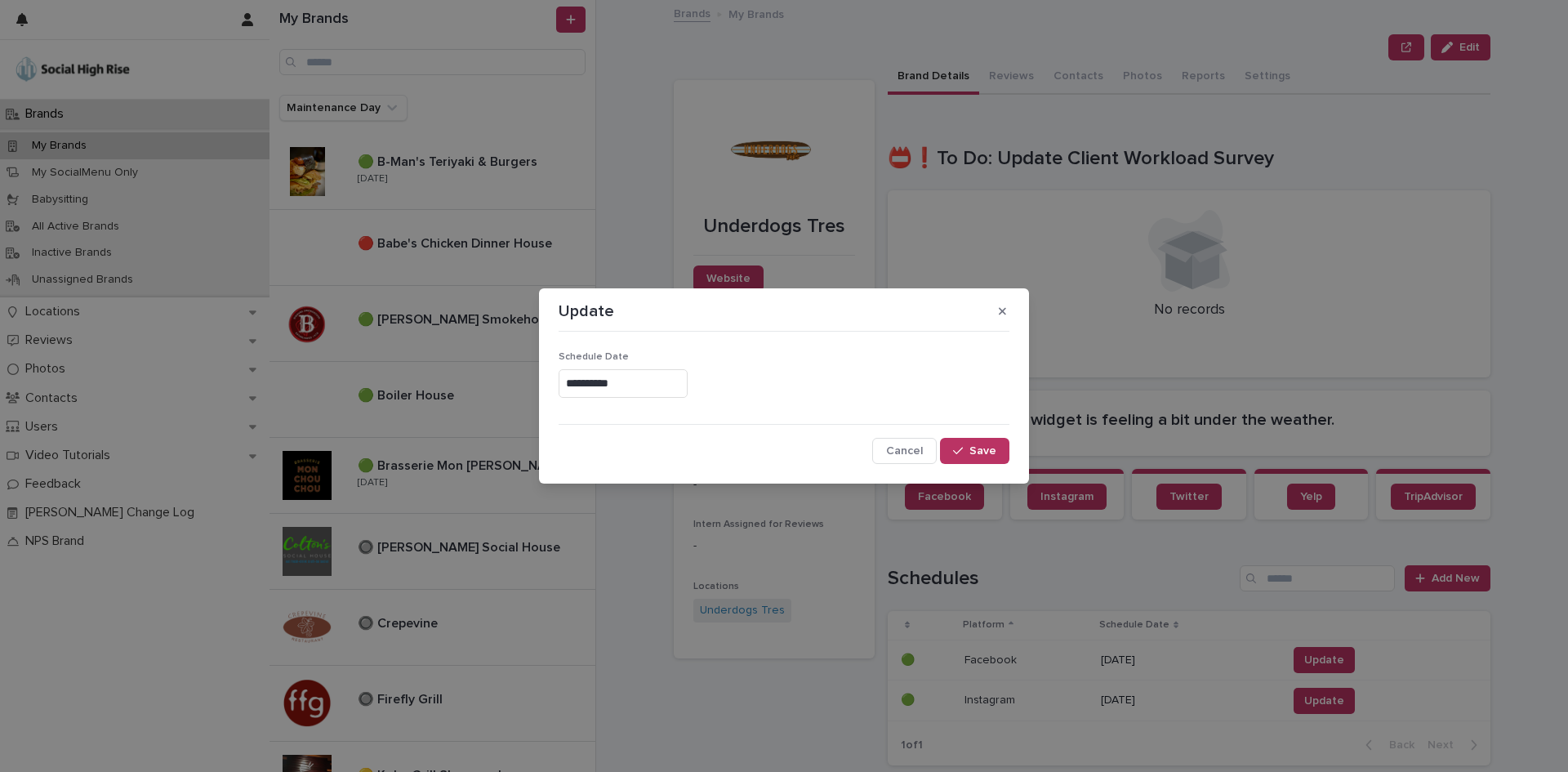
type input "**********"
click at [972, 448] on span "Save" at bounding box center [982, 451] width 27 height 12
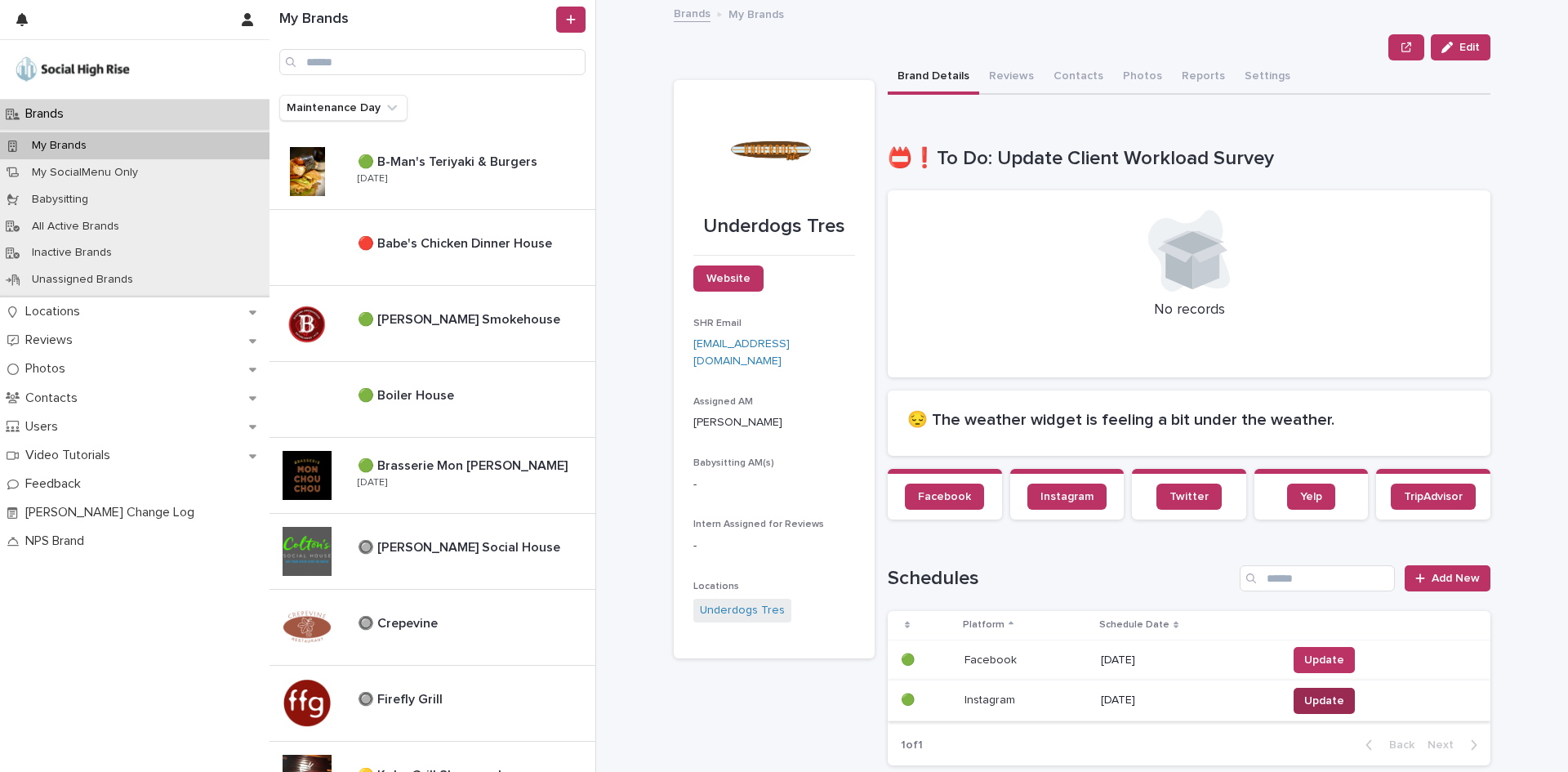
click at [1311, 695] on span "Update" at bounding box center [1324, 701] width 40 height 16
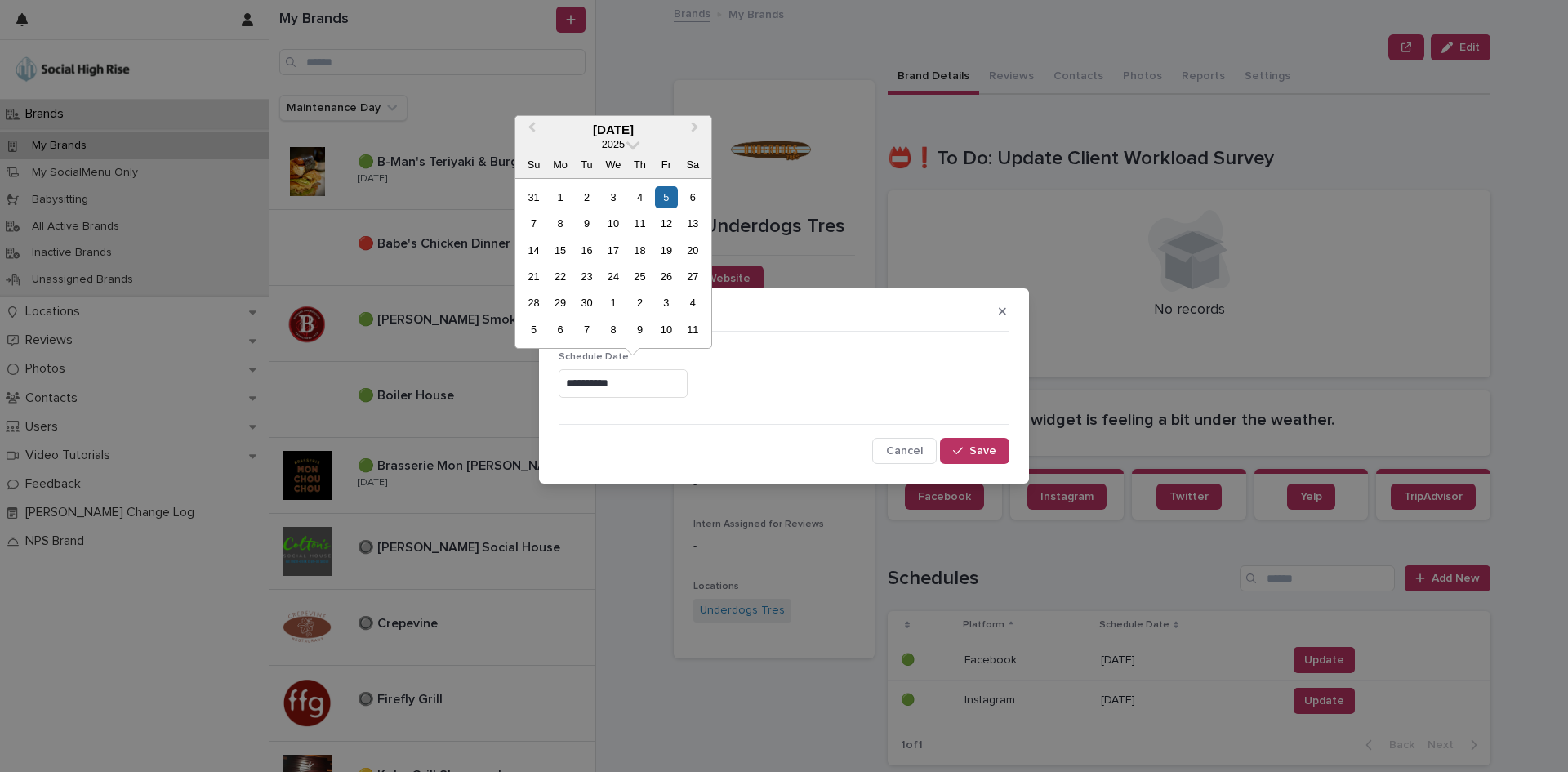
click at [619, 383] on input "**********" at bounding box center [623, 384] width 129 height 29
click at [666, 227] on div "12" at bounding box center [666, 223] width 22 height 22
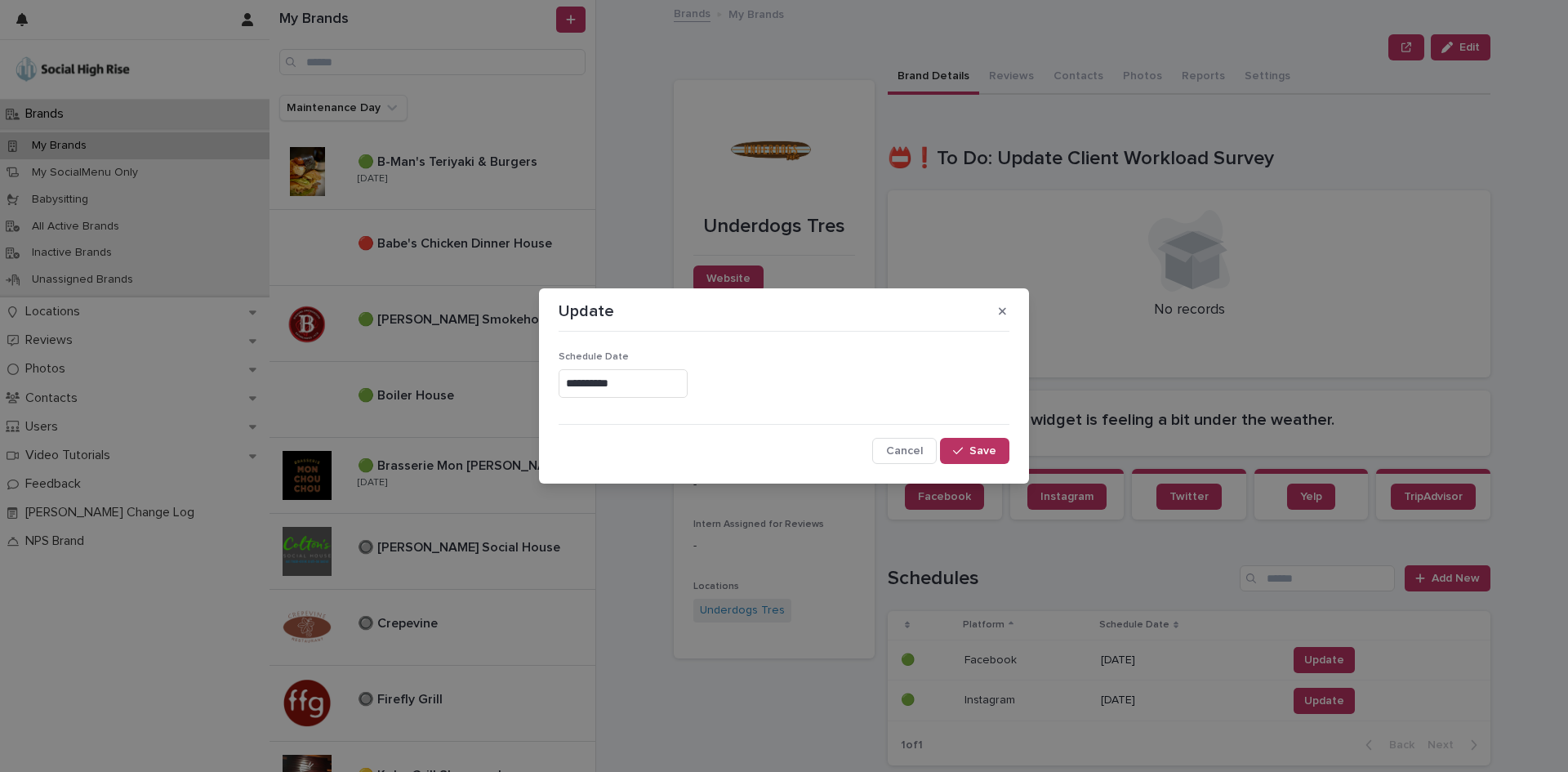
type input "**********"
click at [979, 452] on span "Save" at bounding box center [982, 451] width 27 height 12
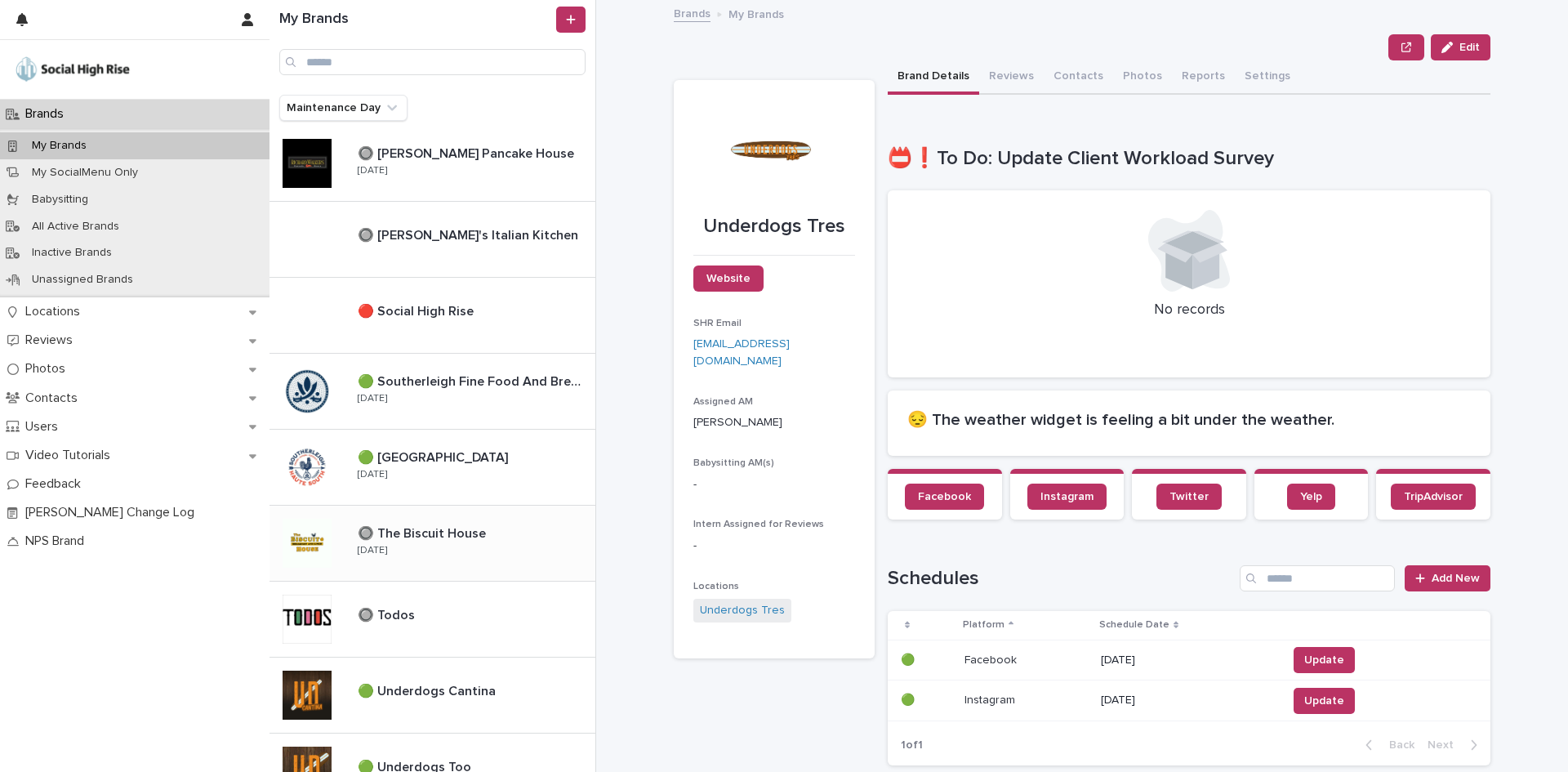
scroll to position [1306, 0]
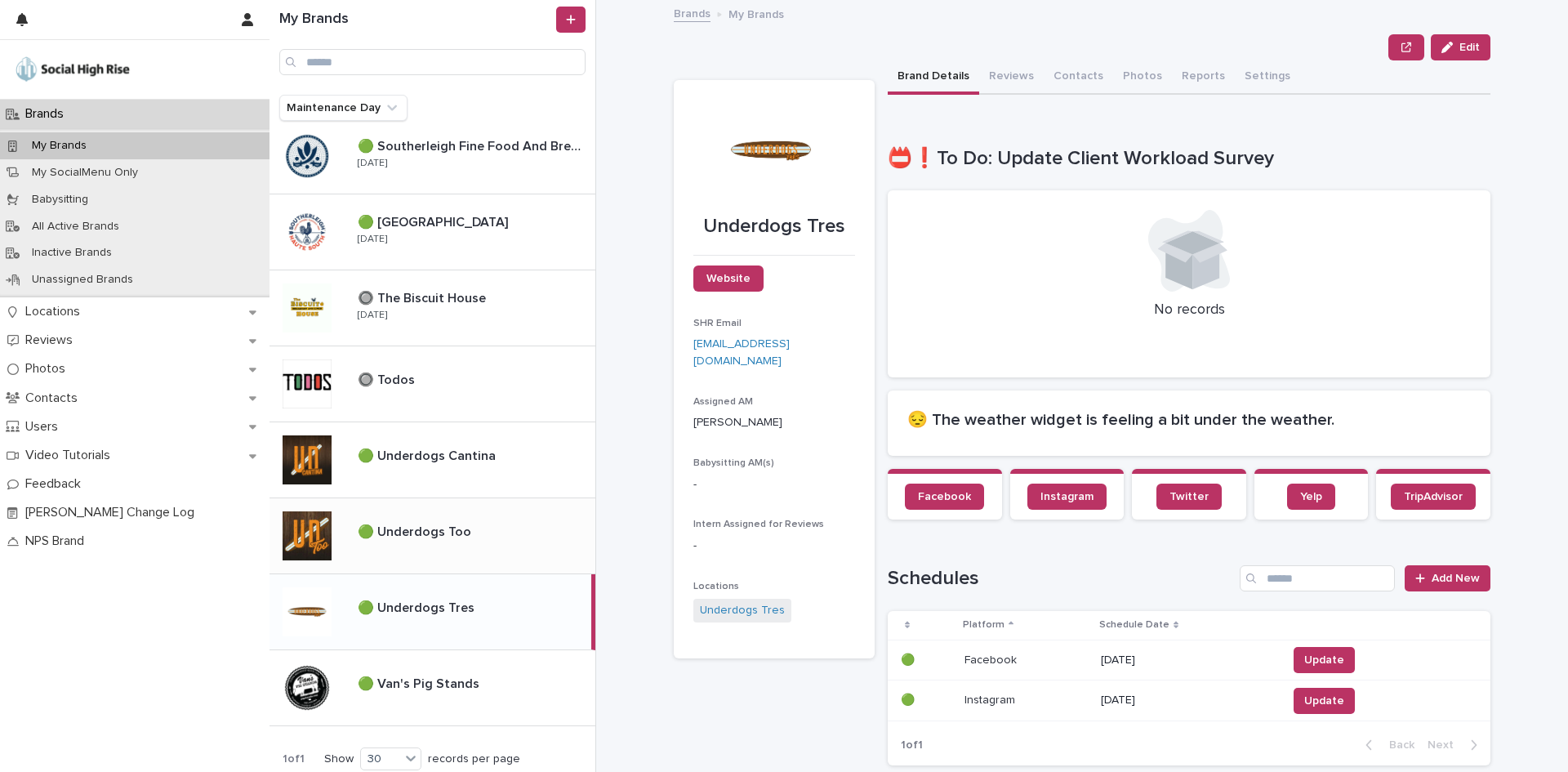
click at [502, 541] on div "🟢 Underdogs Too 🟢 Underdogs Too" at bounding box center [470, 535] width 251 height 35
